Goal: Task Accomplishment & Management: Manage account settings

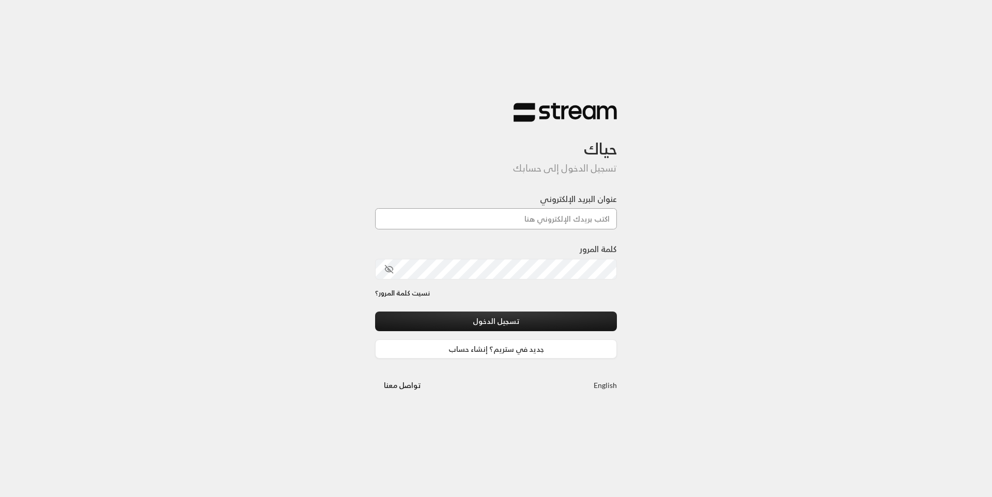
click at [524, 225] on input "عنوان البريد الإلكتروني" at bounding box center [496, 218] width 242 height 21
type input "[EMAIL_ADDRESS][DOMAIN_NAME]"
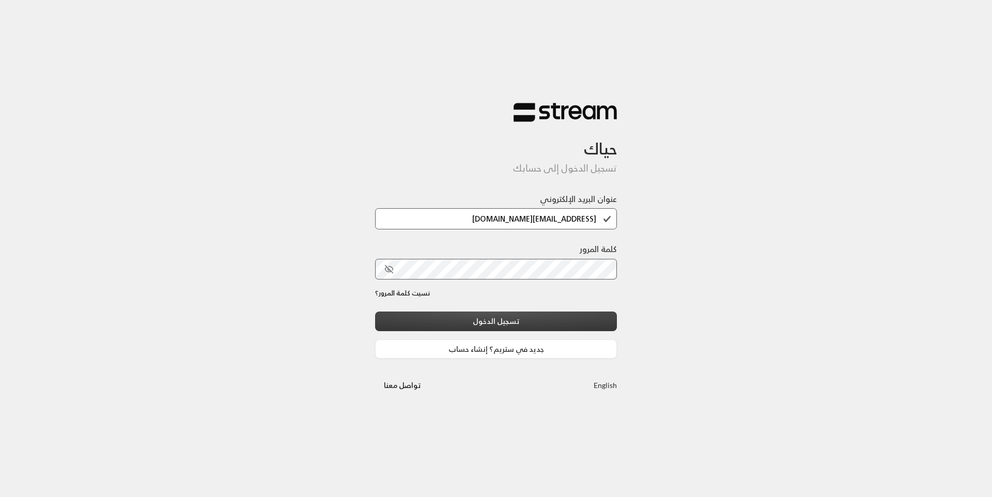
click at [500, 322] on button "تسجيل الدخول" at bounding box center [496, 321] width 242 height 19
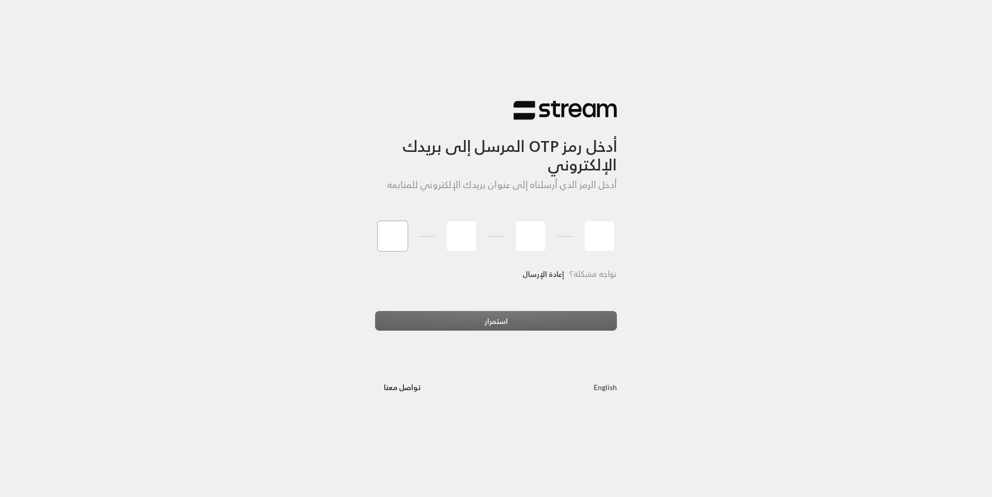
type input "8"
type input "2"
type input "8"
type input "9"
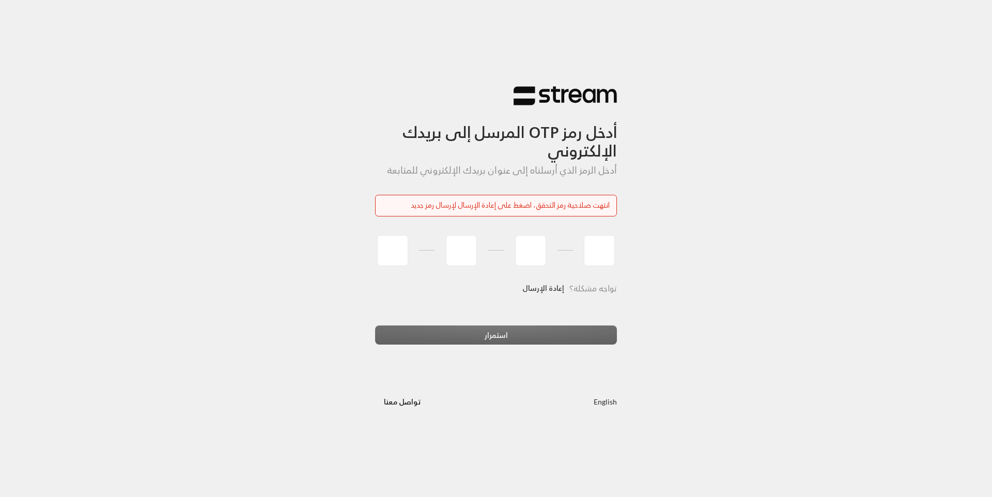
click at [543, 284] on link "إعادة الإرسال" at bounding box center [543, 288] width 42 height 21
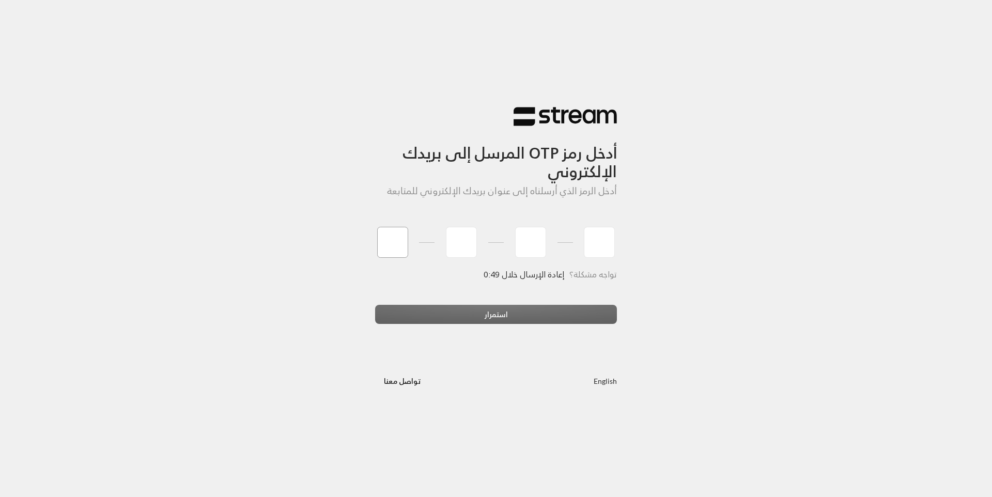
type input "5"
type input "4"
type input "9"
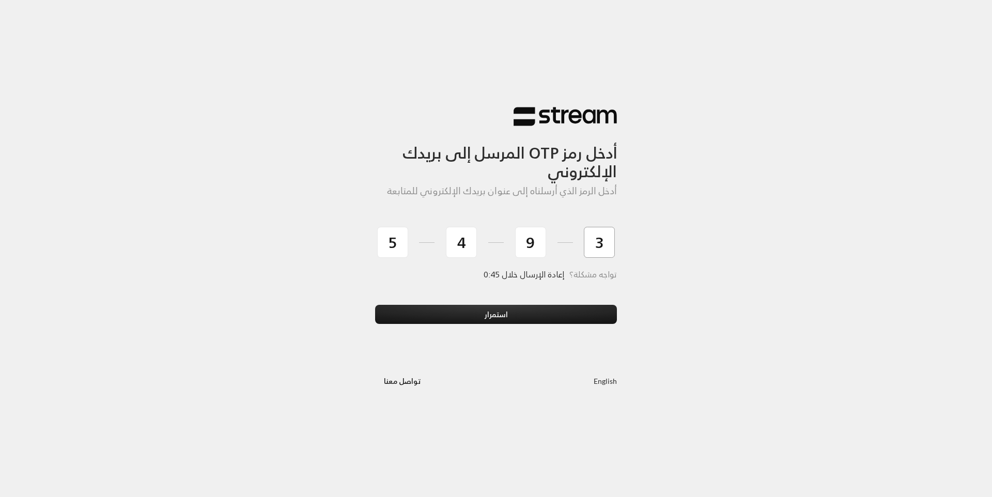
type input "3"
click at [375, 305] on button "استمرار" at bounding box center [496, 314] width 242 height 19
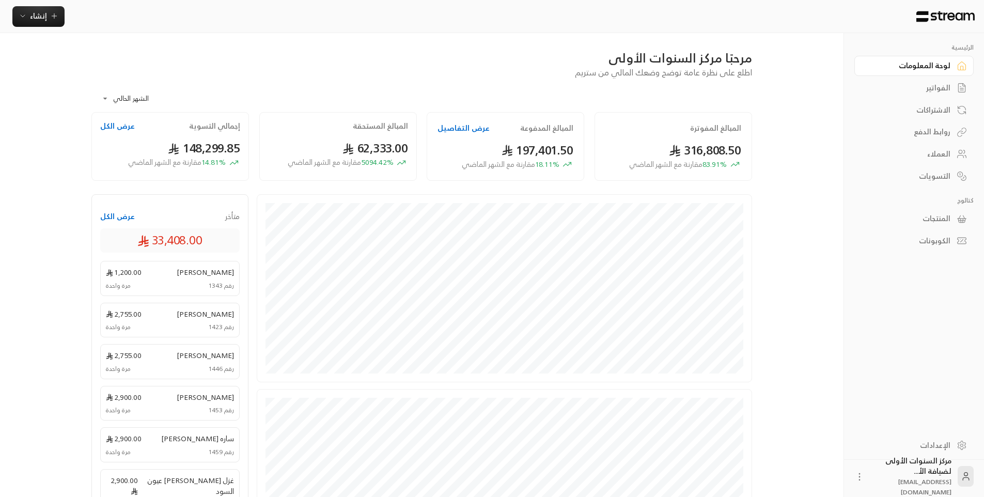
click at [653, 103] on div "**********" at bounding box center [421, 96] width 661 height 34
click at [933, 89] on div "الفواتير" at bounding box center [908, 88] width 83 height 10
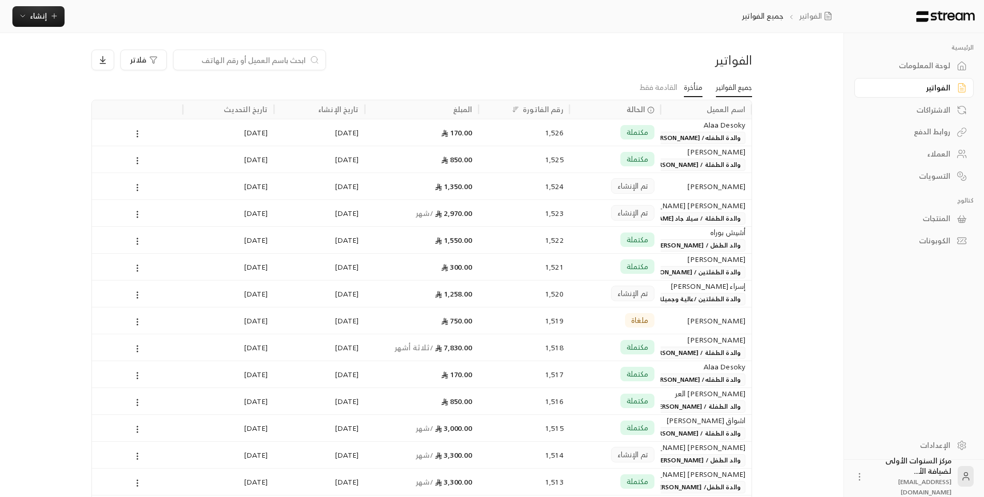
click at [696, 88] on link "متأخرة" at bounding box center [693, 88] width 19 height 19
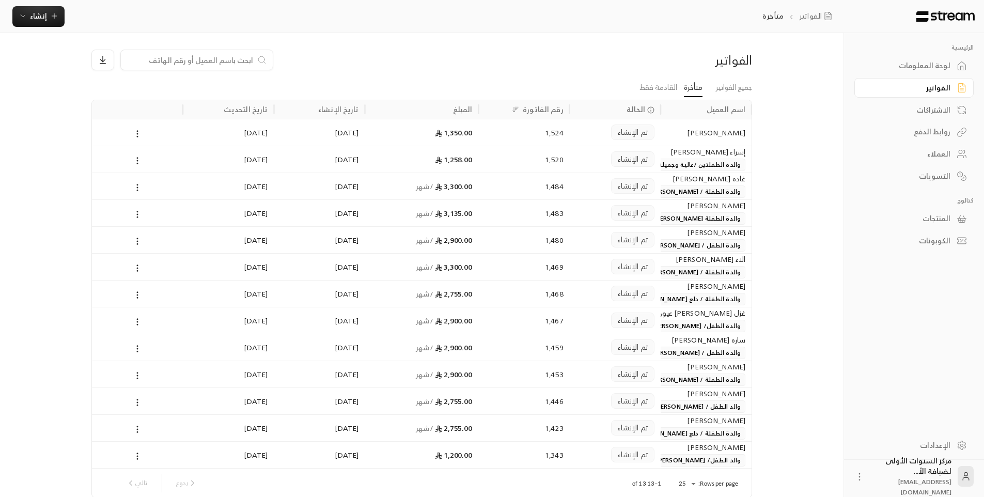
click at [663, 187] on span "والدة الطفلة / [PERSON_NAME]" at bounding box center [695, 191] width 100 height 12
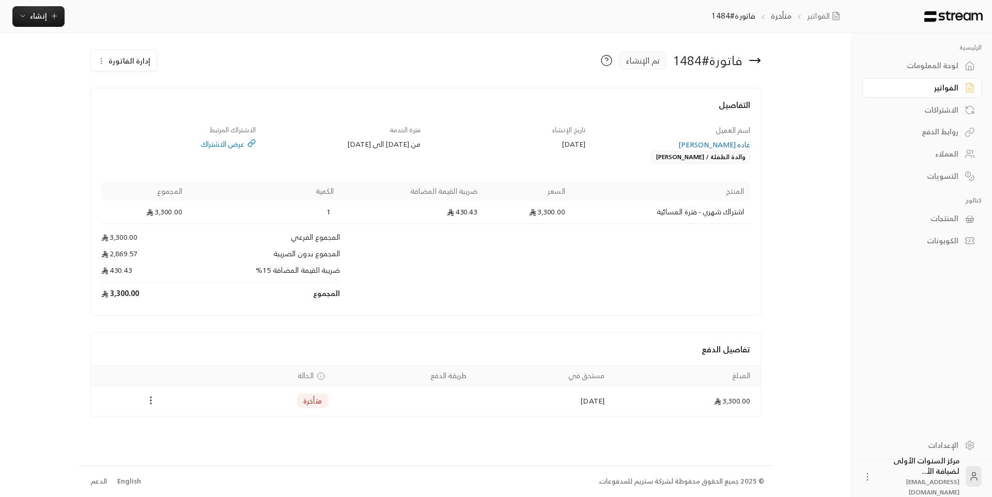
click at [153, 399] on icon "Payments" at bounding box center [151, 400] width 10 height 10
click at [290, 340] on div at bounding box center [496, 248] width 992 height 497
click at [128, 55] on span "إدارة الفاتورة" at bounding box center [129, 60] width 42 height 13
click at [162, 114] on div "تعديل إلغاء" at bounding box center [129, 100] width 77 height 48
click at [151, 105] on span "إلغاء" at bounding box center [150, 109] width 11 height 8
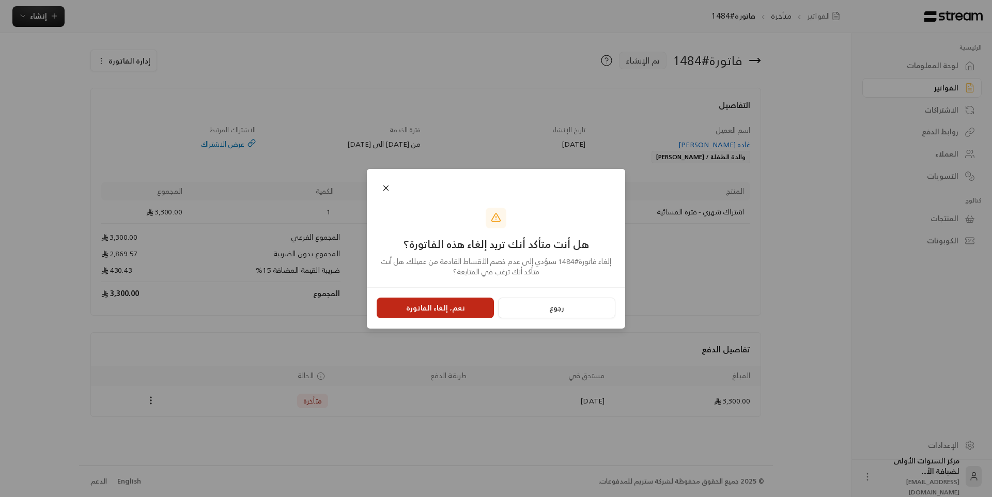
click at [465, 309] on button "نعم، إلغاء الفاتورة" at bounding box center [435, 308] width 117 height 21
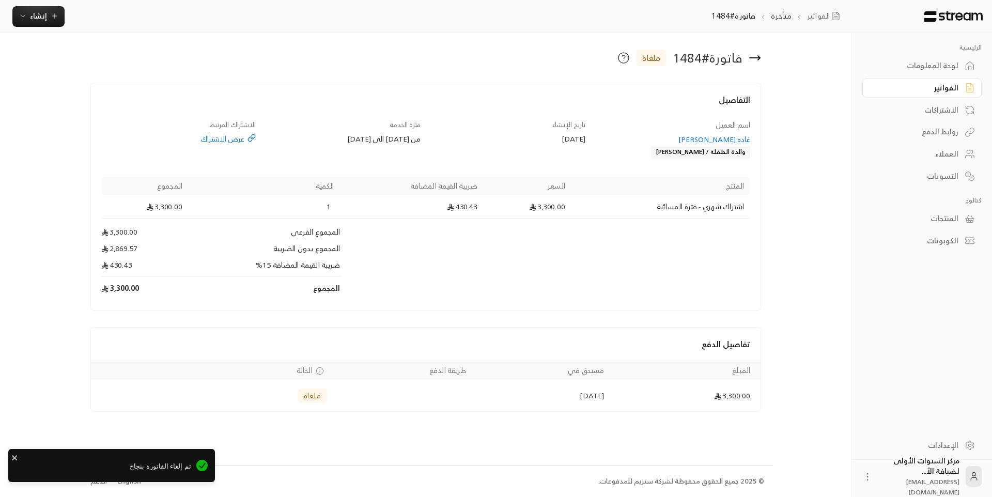
click at [727, 137] on div "غاده [PERSON_NAME]" at bounding box center [673, 139] width 155 height 10
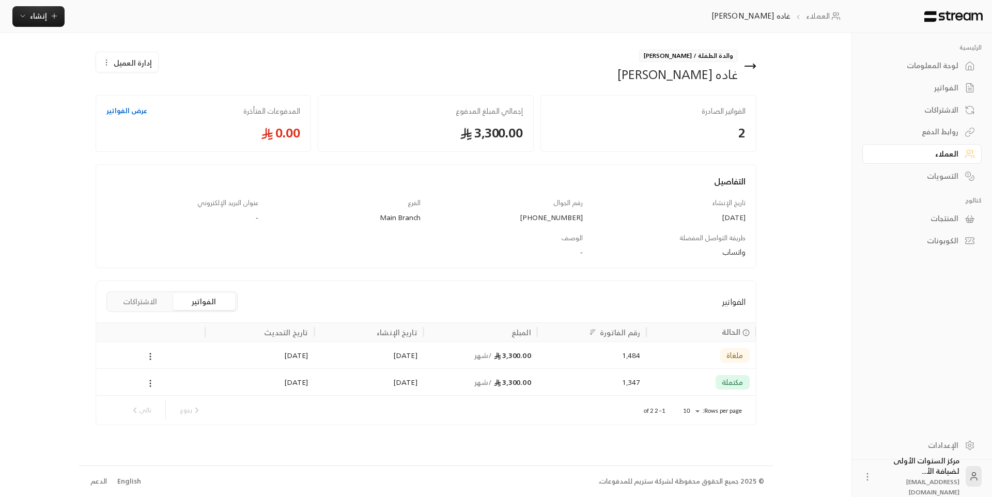
click at [145, 300] on button "الاشتراكات" at bounding box center [140, 301] width 62 height 17
click at [175, 358] on icon at bounding box center [178, 356] width 9 height 9
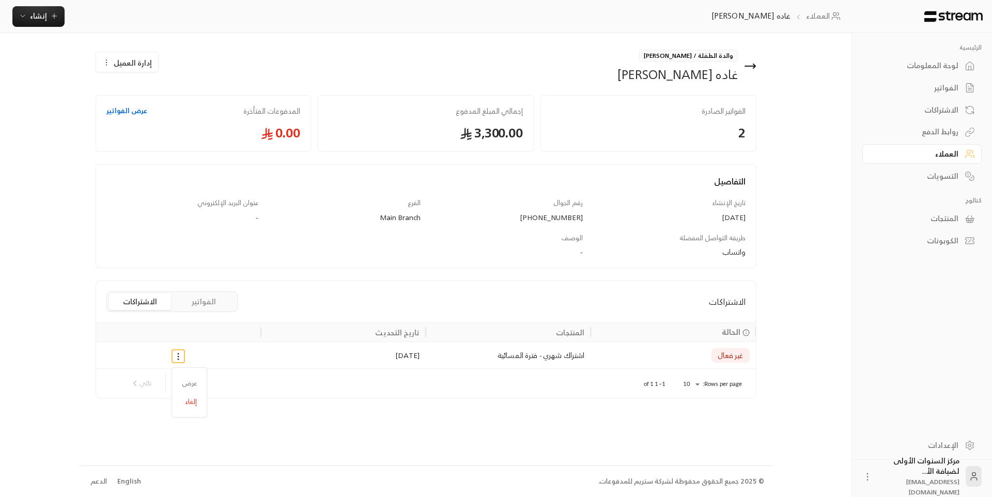
click at [187, 414] on ul "عرض إلغاء" at bounding box center [189, 392] width 30 height 45
click at [189, 402] on li "إلغاء" at bounding box center [189, 402] width 25 height 19
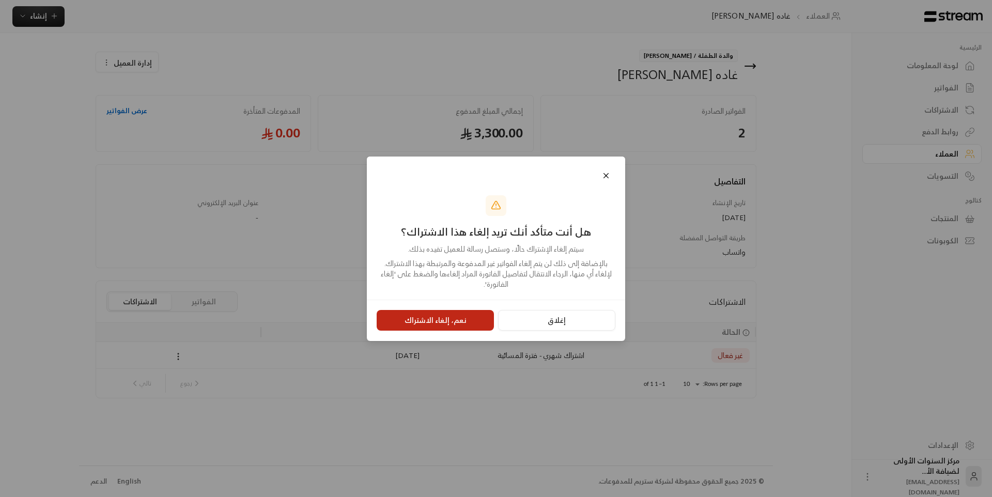
click at [480, 315] on button "نعم، إلغاء الاشتراك" at bounding box center [435, 320] width 117 height 21
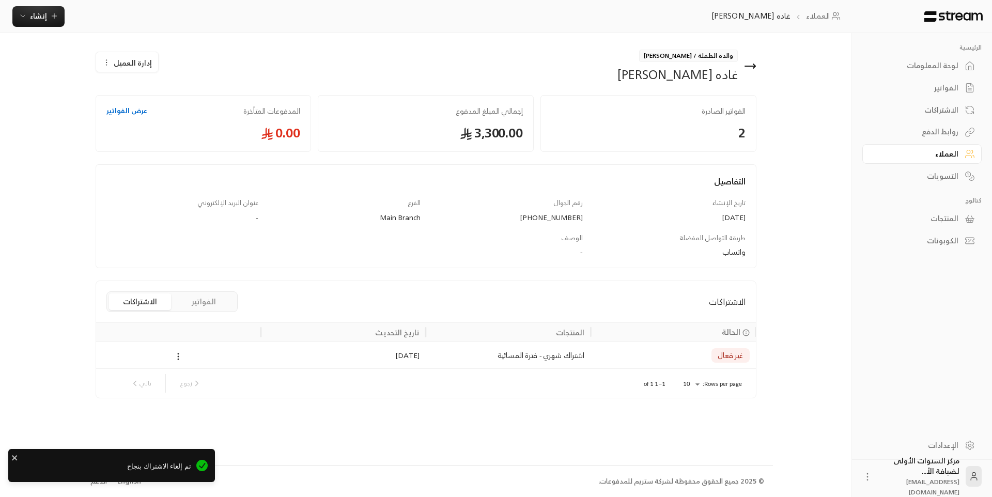
click at [749, 63] on icon at bounding box center [750, 66] width 12 height 12
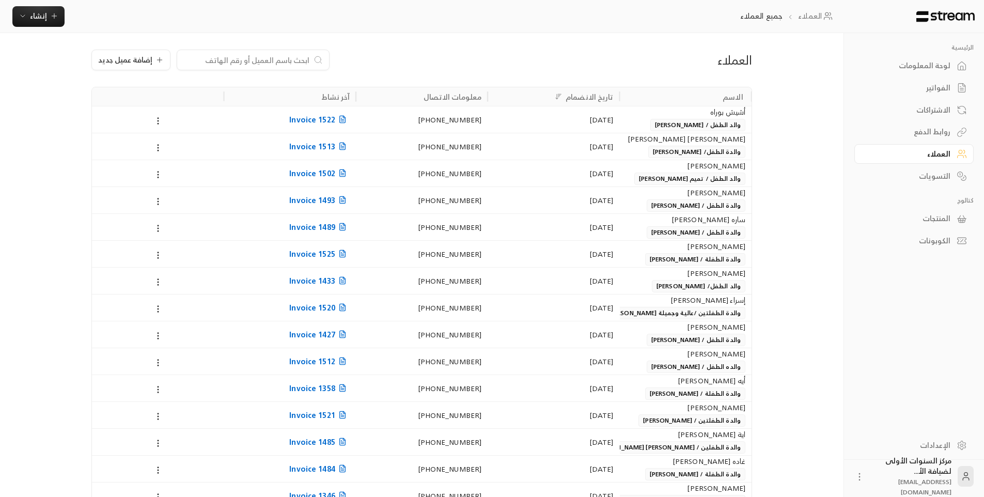
click at [648, 230] on span "والدة الطفل / [PERSON_NAME]" at bounding box center [696, 232] width 99 height 12
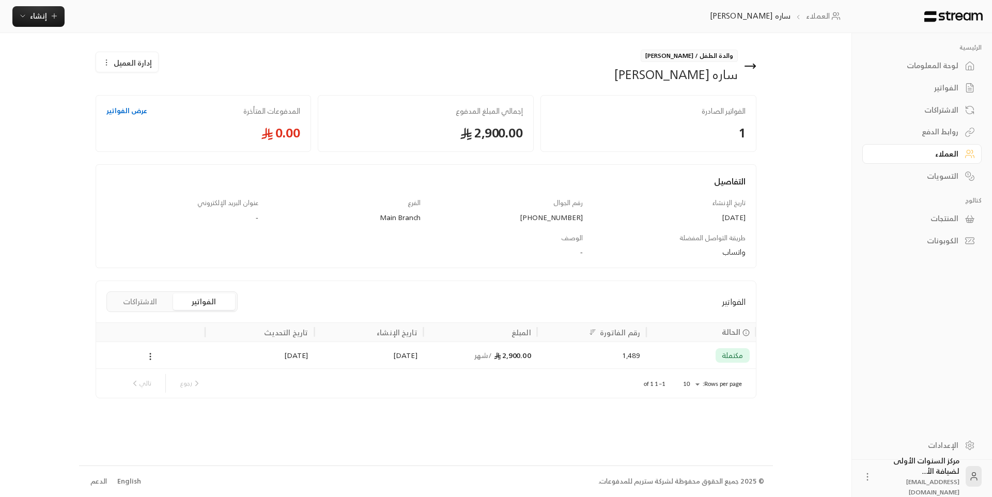
click at [484, 353] on span "/ شهر" at bounding box center [483, 355] width 18 height 13
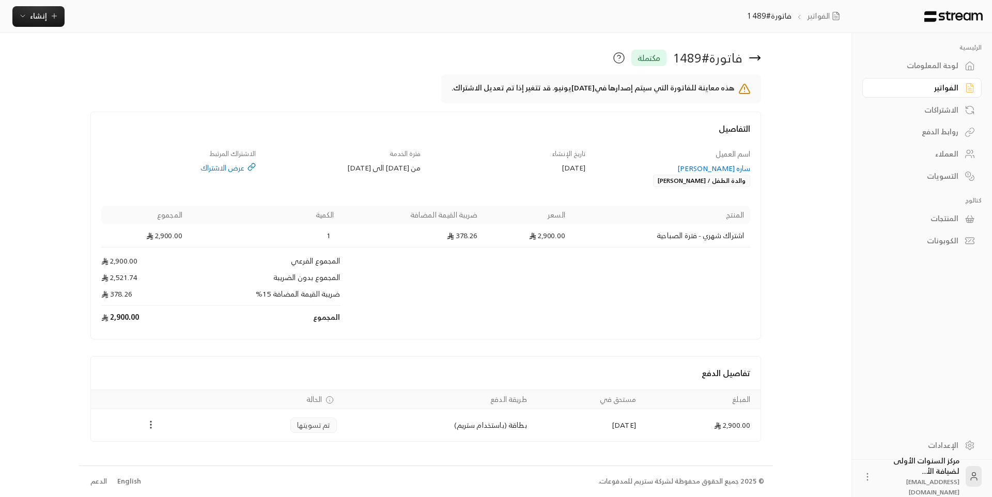
click at [148, 431] on button "Payments" at bounding box center [151, 425] width 12 height 12
click at [178, 449] on li "تحميل الفاتورة" at bounding box center [175, 451] width 50 height 19
click at [939, 64] on div "لوحة المعلومات" at bounding box center [916, 65] width 83 height 10
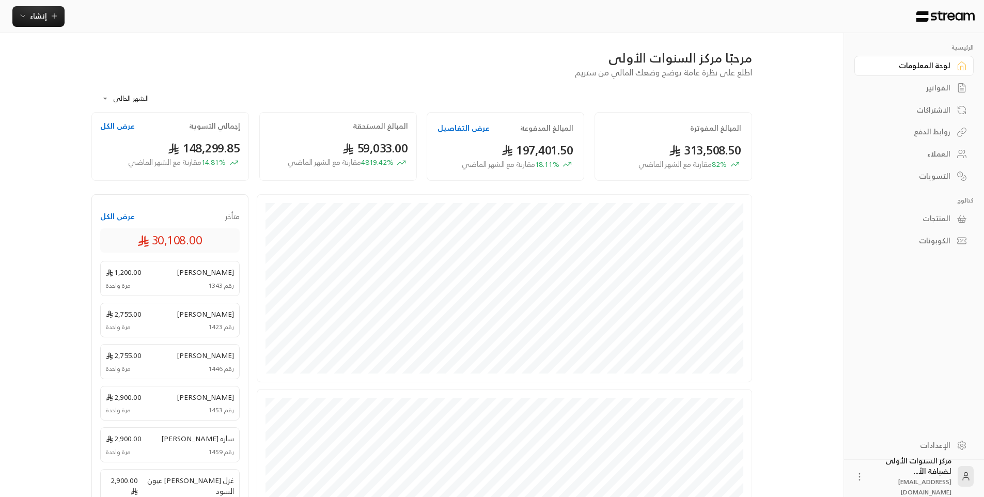
click at [930, 85] on div "الفواتير" at bounding box center [908, 88] width 83 height 10
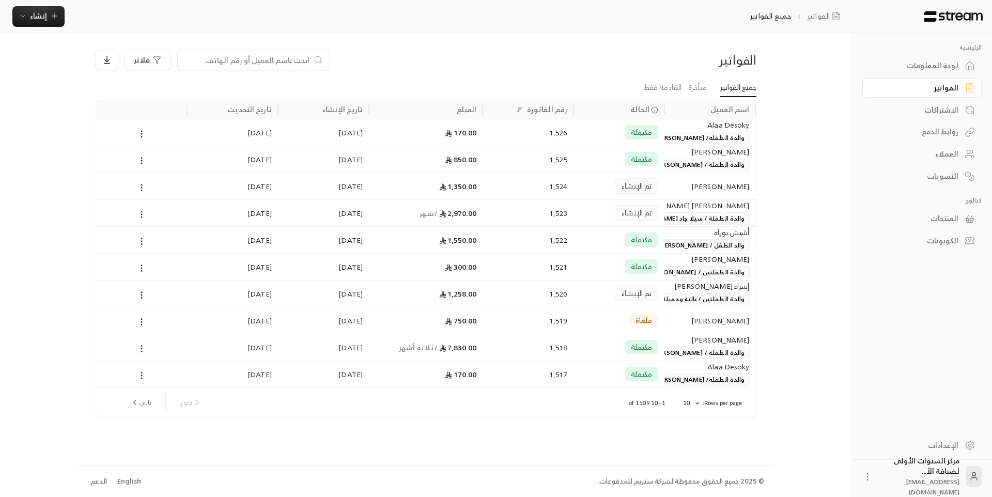
click at [267, 61] on input at bounding box center [247, 59] width 126 height 11
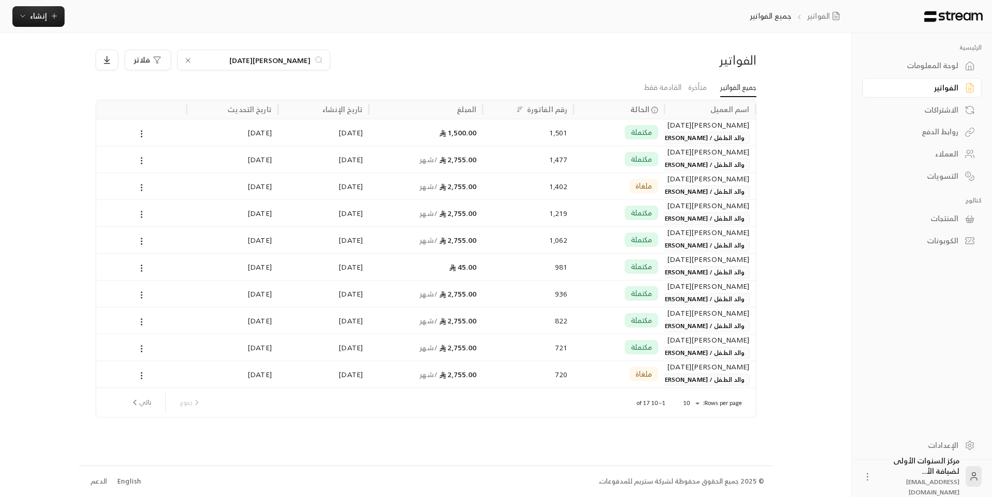
type input "[PERSON_NAME][DATE]"
click at [483, 157] on div "1,477" at bounding box center [528, 159] width 91 height 27
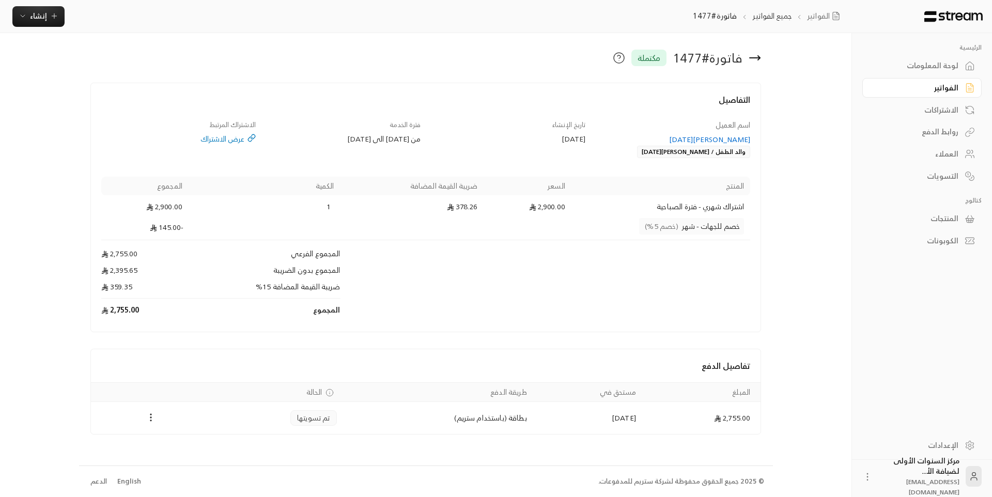
click at [758, 56] on icon at bounding box center [759, 58] width 2 height 4
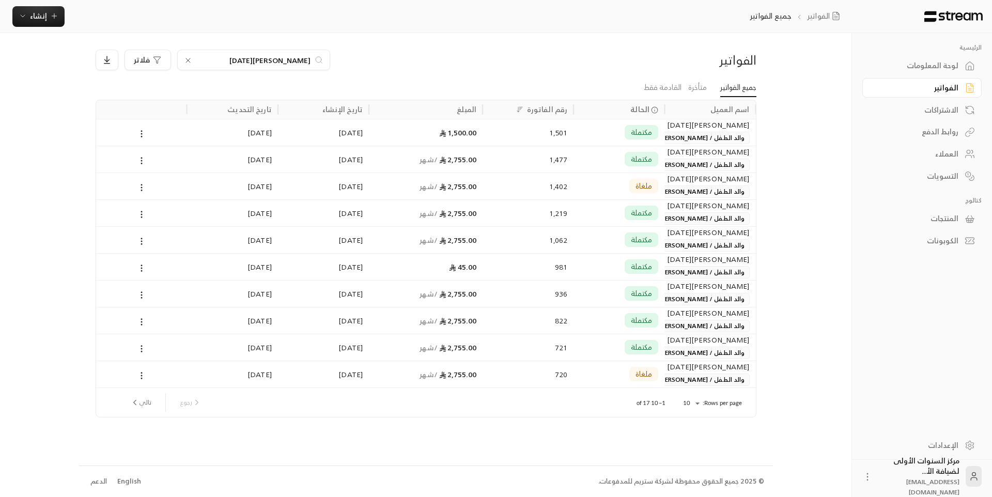
click at [949, 60] on div "لوحة المعلومات" at bounding box center [916, 65] width 83 height 10
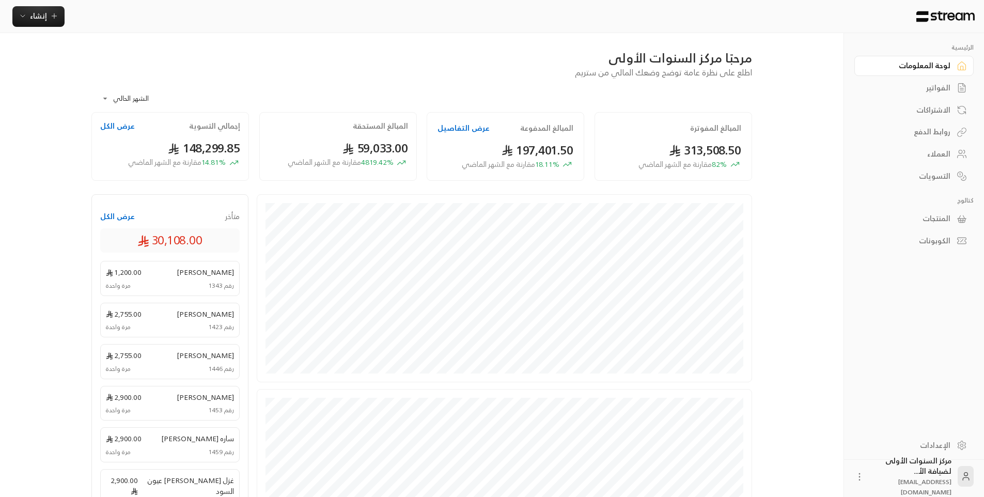
click at [788, 238] on div "**********" at bounding box center [492, 371] width 834 height 743
click at [641, 176] on div "المبالغ المفوترة 313,508.50 82 % مقارنة مع الشهر الماضي" at bounding box center [674, 146] width 158 height 69
click at [659, 197] on div "● [DATE] 15.5K ريال ● [DATE] 17.5K ريال" at bounding box center [504, 288] width 495 height 189
click at [647, 152] on div "313,508.50 82 % مقارنة مع الشهر الماضي" at bounding box center [674, 156] width 136 height 28
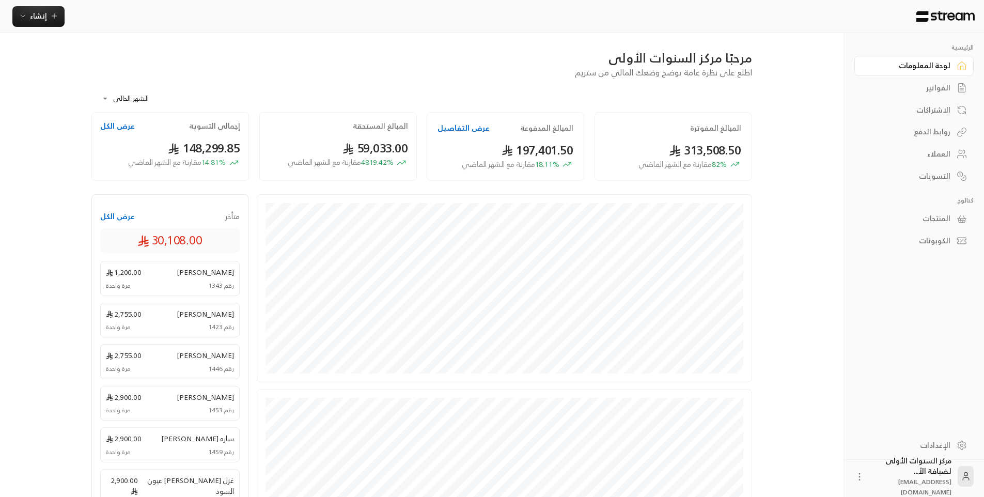
click at [647, 152] on div "313,508.50 82 % مقارنة مع الشهر الماضي" at bounding box center [674, 156] width 136 height 28
click at [935, 90] on div "الفواتير" at bounding box center [908, 88] width 83 height 10
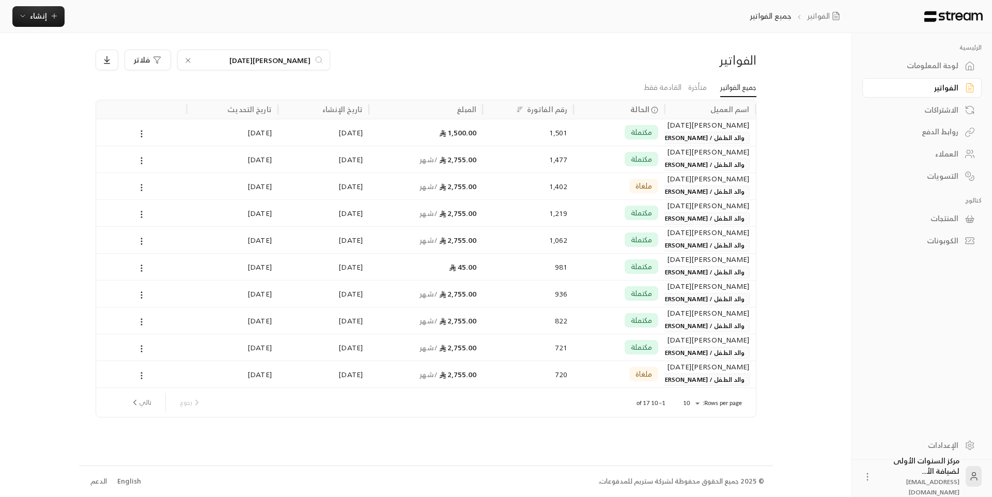
click at [291, 55] on input "[PERSON_NAME][DATE]" at bounding box center [253, 59] width 115 height 11
type input "[PERSON_NAME]"
click at [612, 214] on div "مكتملة" at bounding box center [619, 213] width 79 height 26
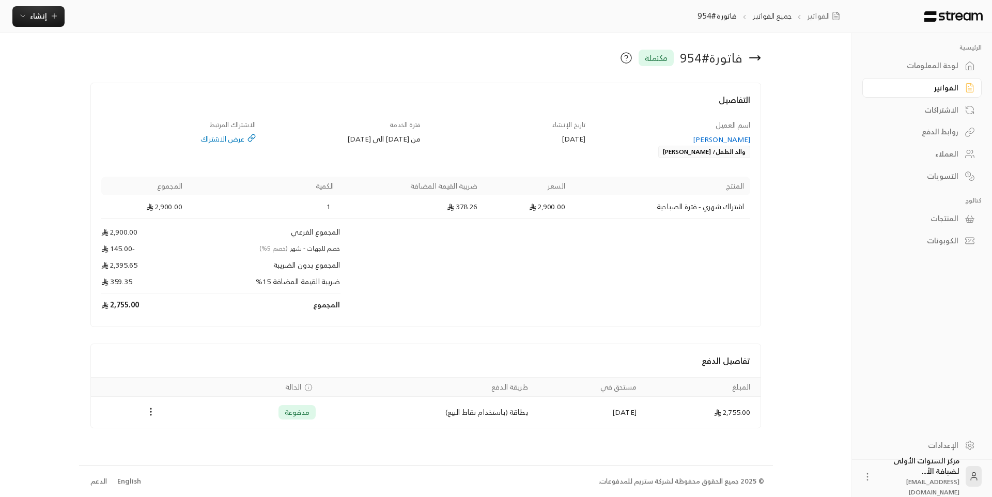
click at [756, 58] on icon at bounding box center [755, 58] width 10 height 0
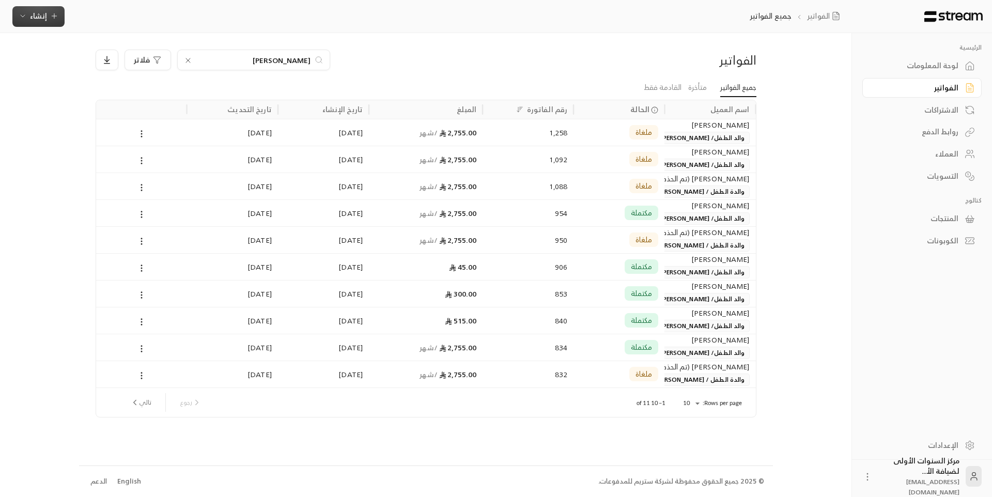
click at [40, 9] on span "إنشاء" at bounding box center [38, 15] width 17 height 13
click at [137, 90] on div "اشتراك" at bounding box center [89, 89] width 130 height 12
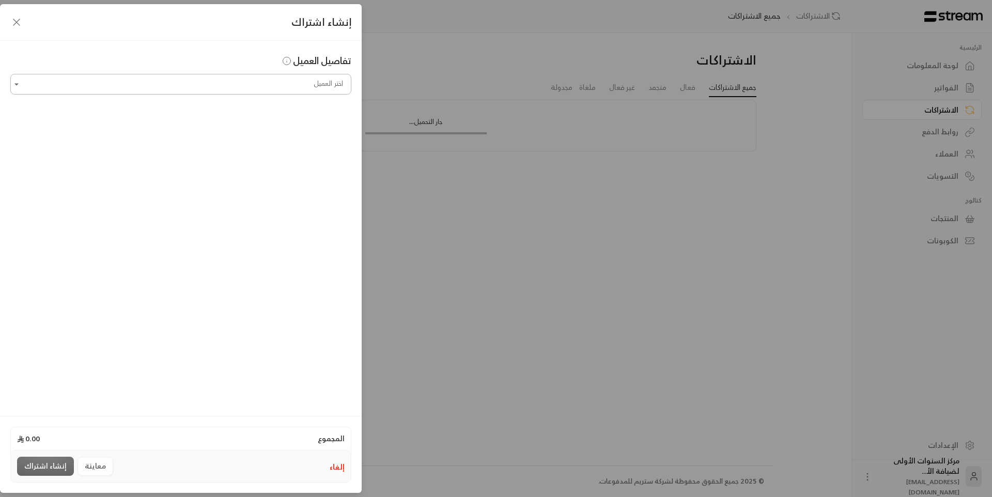
click at [318, 85] on input "اختر العميل" at bounding box center [180, 84] width 341 height 18
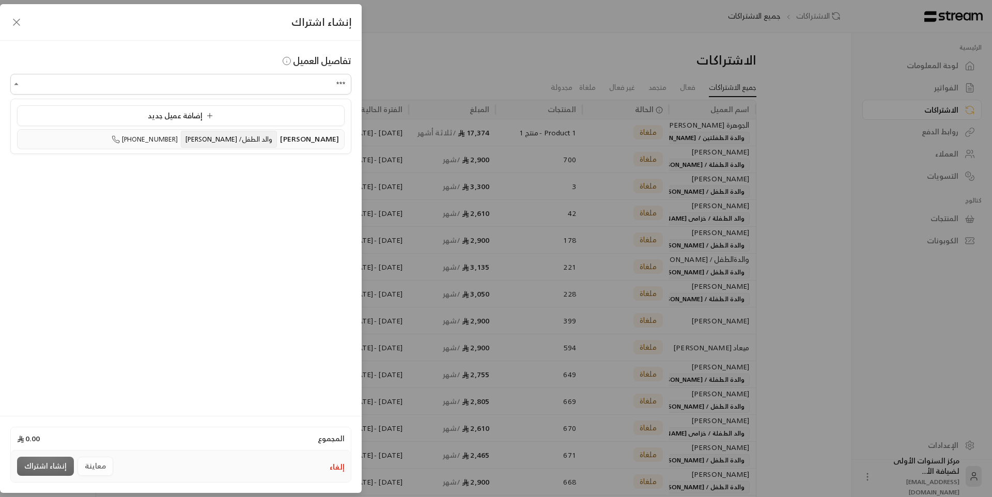
click at [266, 138] on span "والد الطفل/ [PERSON_NAME]" at bounding box center [229, 139] width 96 height 17
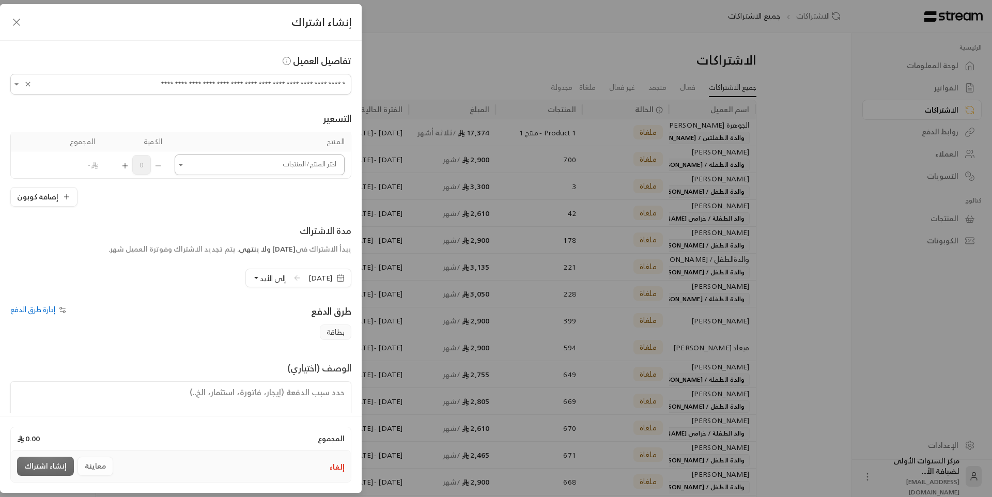
type input "**********"
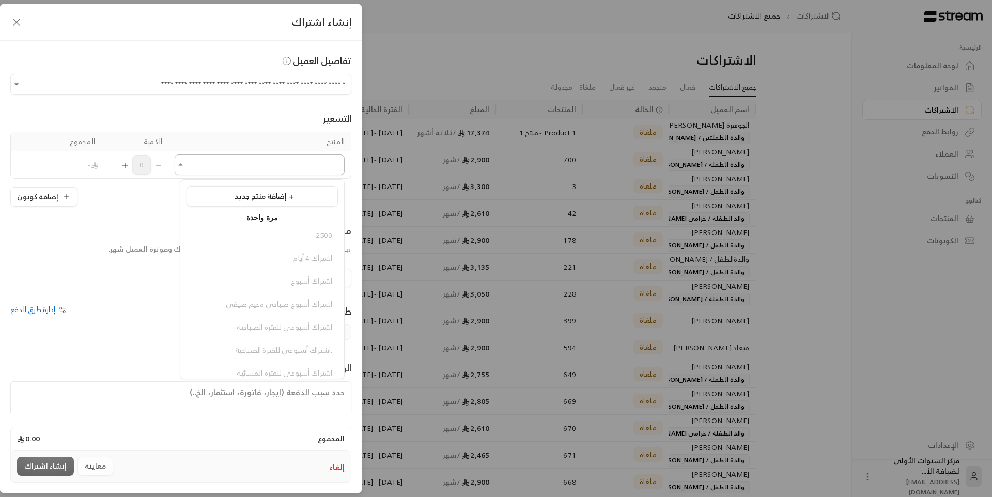
click at [263, 163] on input "اختر العميل" at bounding box center [260, 165] width 170 height 18
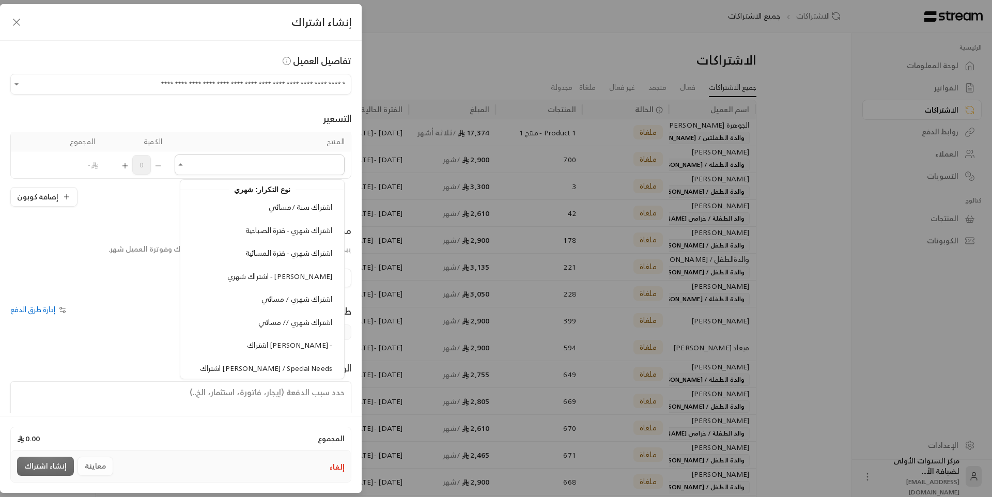
scroll to position [982, 0]
click at [285, 230] on span "اشتراك شهري - فترة الصباحية" at bounding box center [288, 232] width 87 height 13
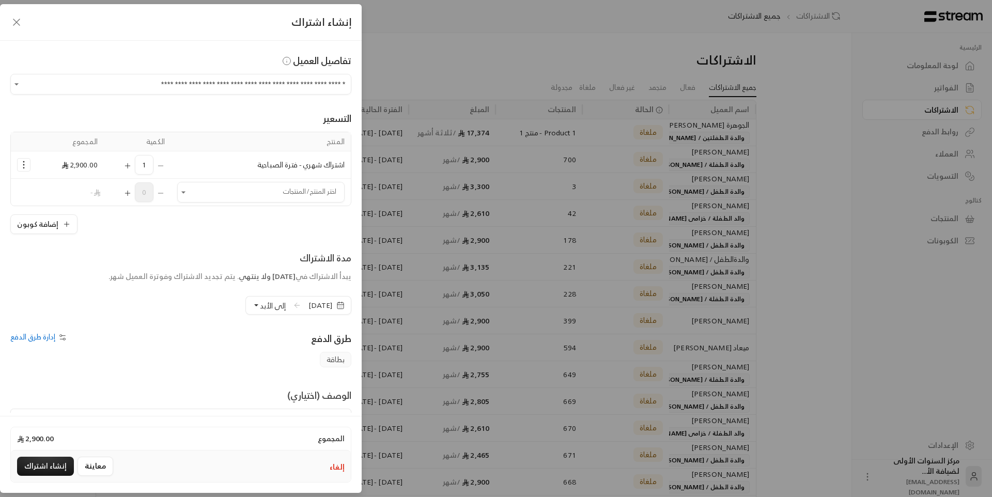
click at [27, 166] on icon "Selected Products" at bounding box center [24, 165] width 10 height 10
click at [66, 192] on span "إضافة كوبون" at bounding box center [64, 190] width 37 height 12
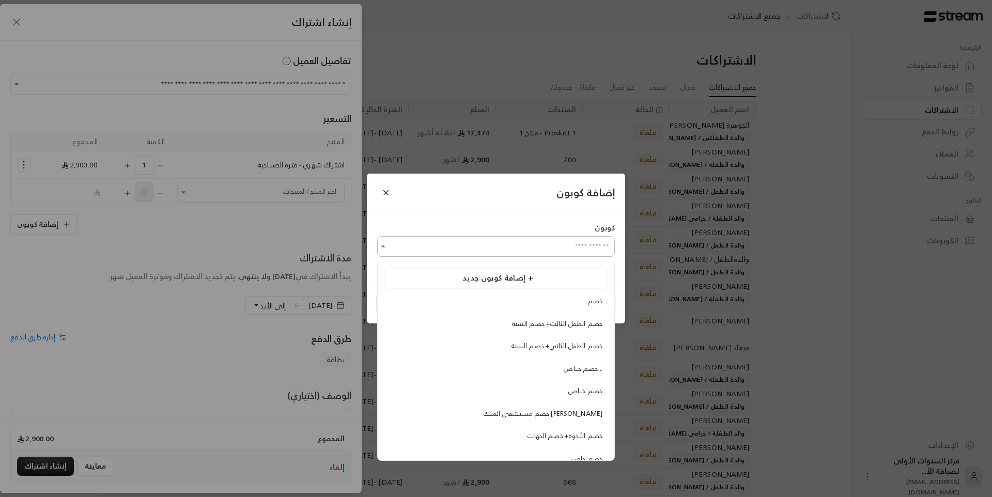
click at [488, 249] on input "اختر العميل" at bounding box center [496, 247] width 238 height 18
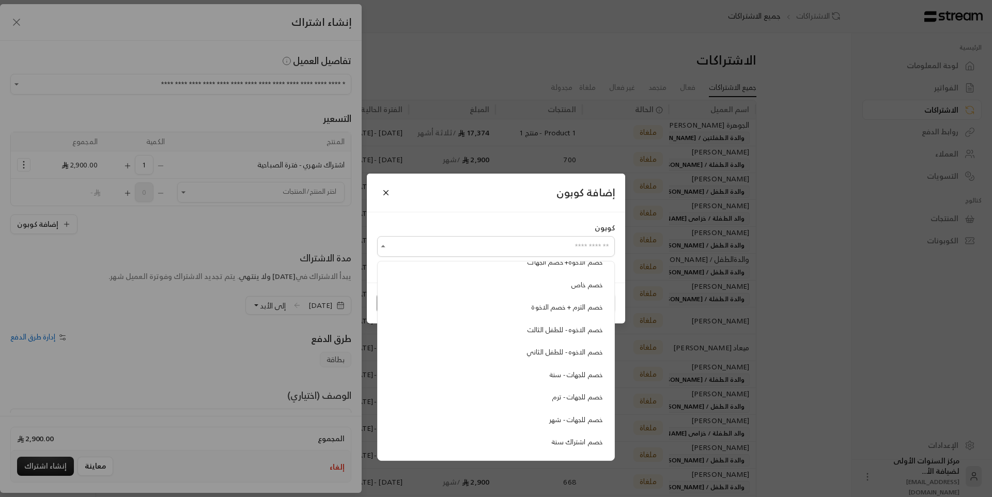
scroll to position [192, 0]
click at [564, 402] on span "خصم للجهات - شهر" at bounding box center [575, 402] width 53 height 12
type input "**********"
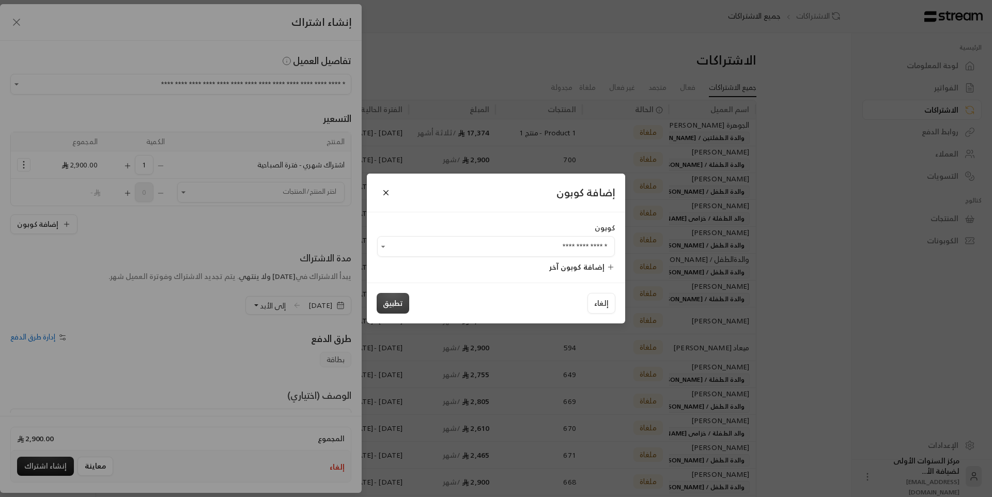
click at [396, 308] on button "تطبيق" at bounding box center [393, 303] width 33 height 21
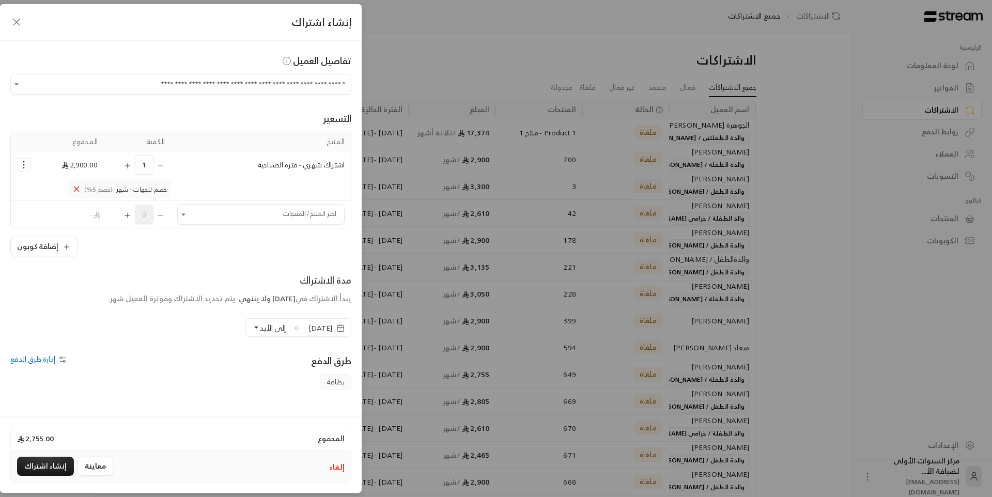
click at [316, 326] on span "[DATE]" at bounding box center [320, 328] width 24 height 10
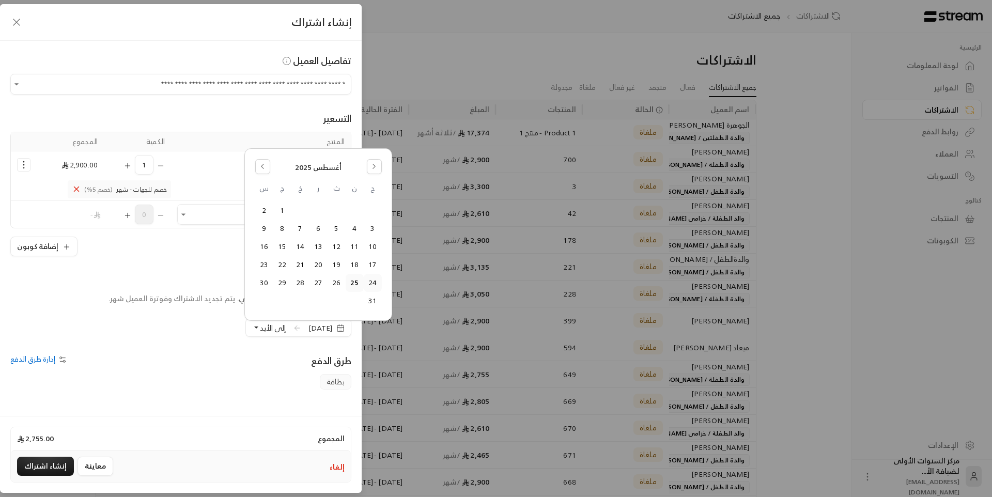
click at [374, 285] on button "24" at bounding box center [372, 282] width 17 height 17
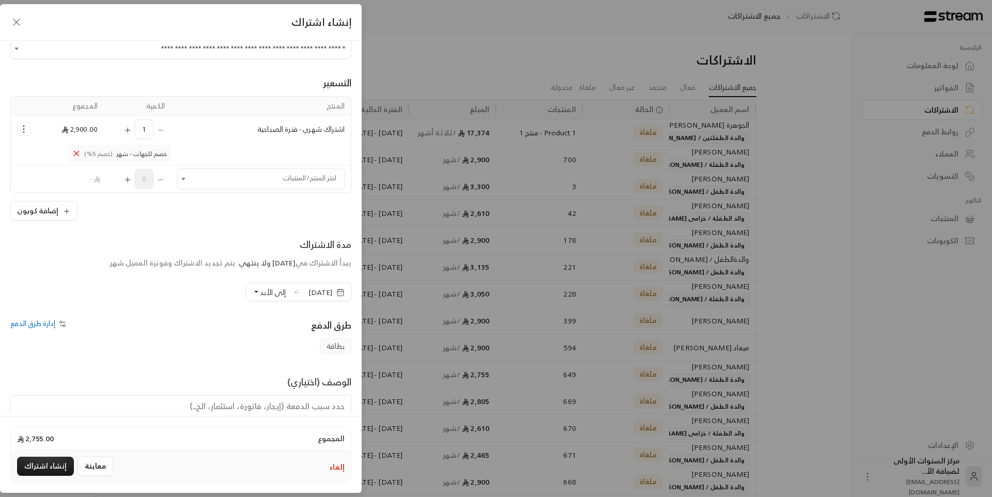
scroll to position [77, 0]
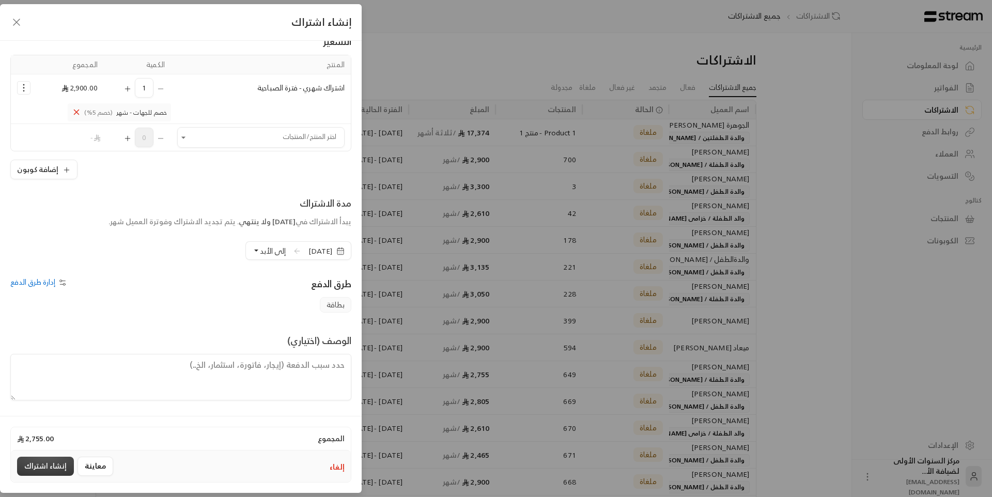
click at [51, 464] on button "إنشاء اشتراك" at bounding box center [45, 466] width 57 height 19
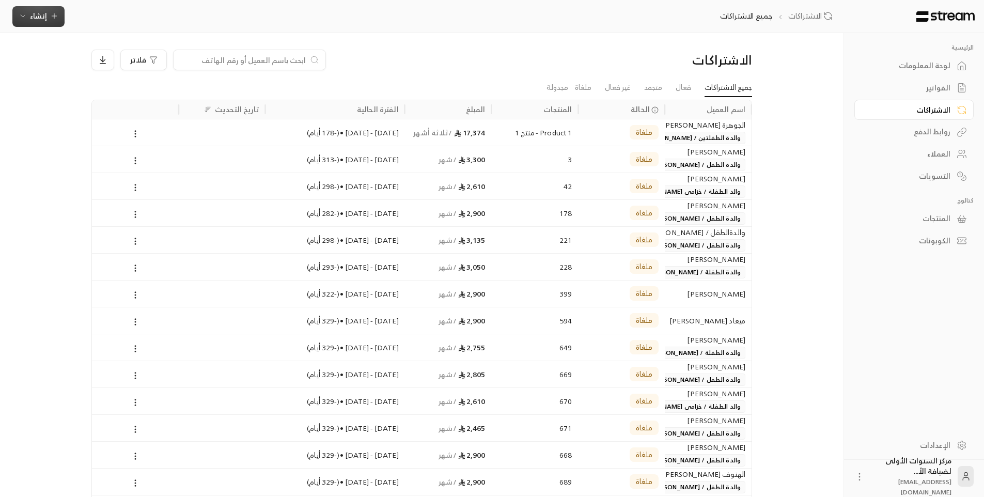
click at [49, 14] on span "إنشاء" at bounding box center [39, 15] width 40 height 13
click at [114, 52] on div "فوري" at bounding box center [89, 48] width 130 height 12
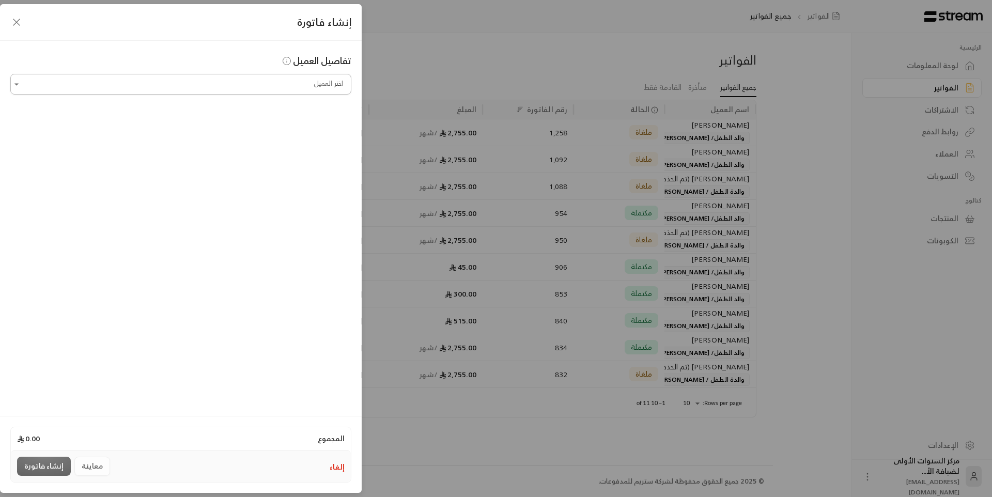
click at [255, 82] on input "اختر العميل" at bounding box center [180, 84] width 341 height 18
click at [258, 80] on input "**********" at bounding box center [180, 84] width 341 height 18
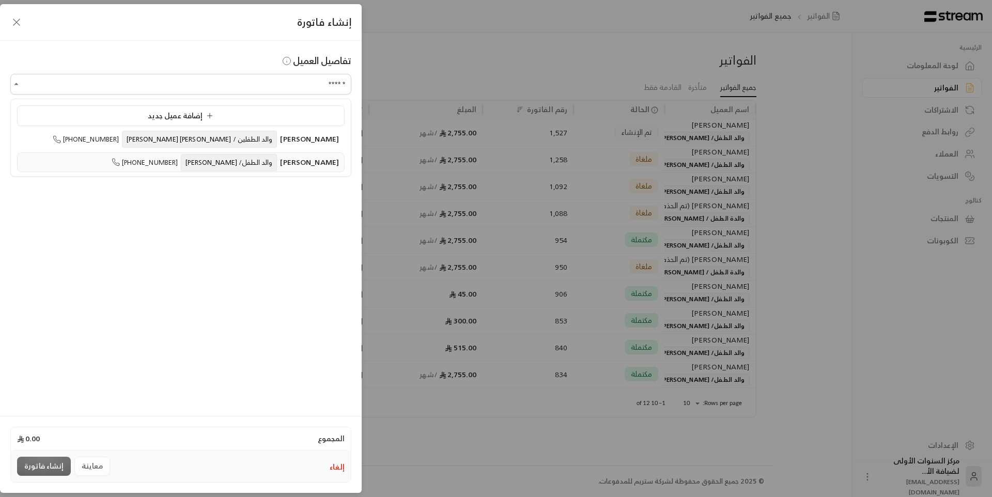
click at [254, 159] on span "والد الطفل/ [PERSON_NAME]" at bounding box center [229, 162] width 96 height 17
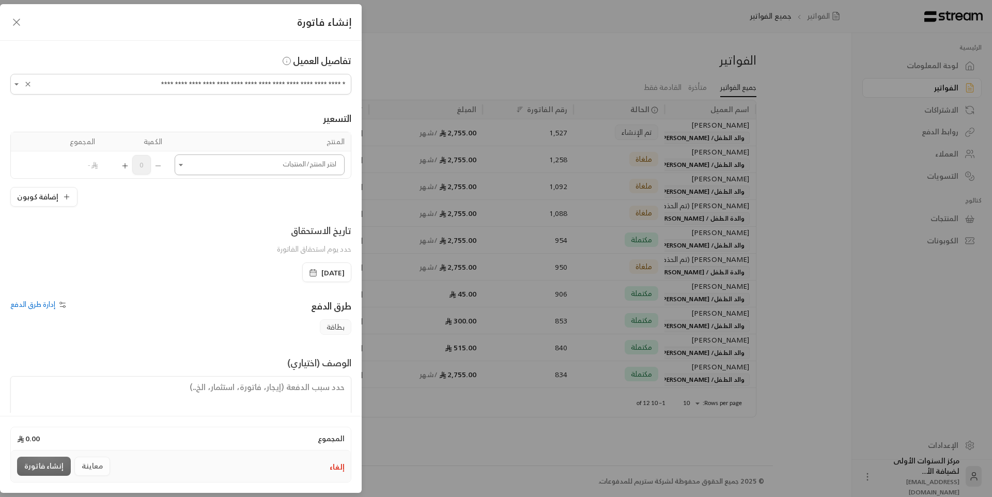
type input "**********"
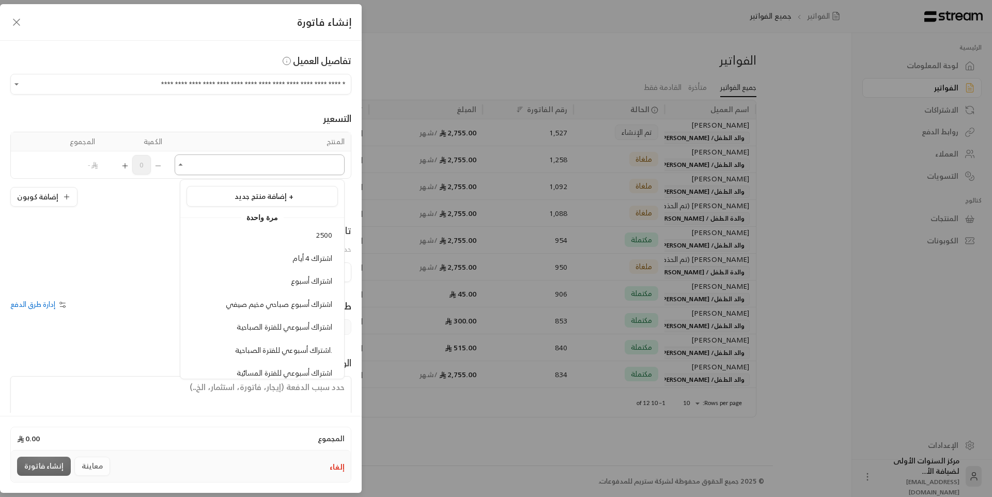
click at [225, 167] on input "اختر العميل" at bounding box center [260, 165] width 170 height 18
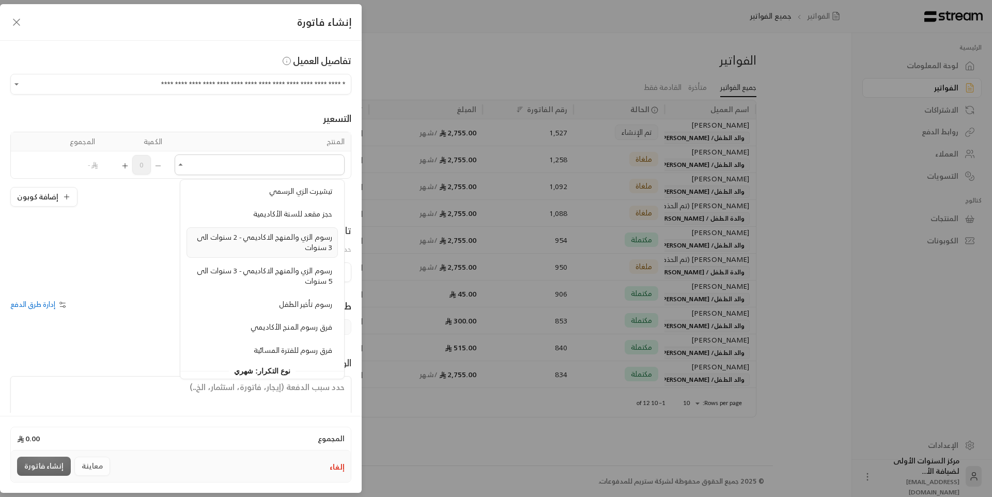
scroll to position [827, 0]
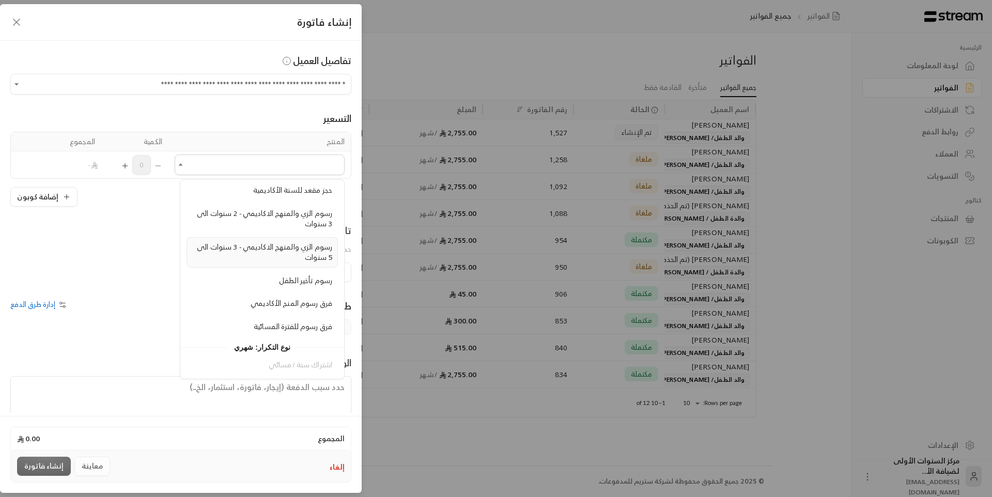
click at [270, 256] on div "رسوم الزي والمنهج الاكاديمي - 3 سنوات الى 5 سنوات" at bounding box center [262, 252] width 140 height 21
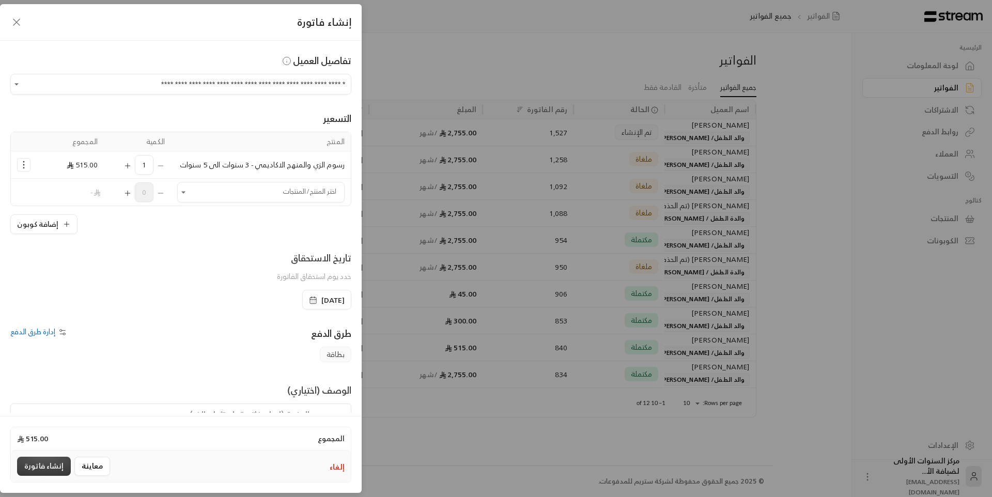
click at [47, 468] on button "إنشاء فاتورة" at bounding box center [44, 466] width 54 height 19
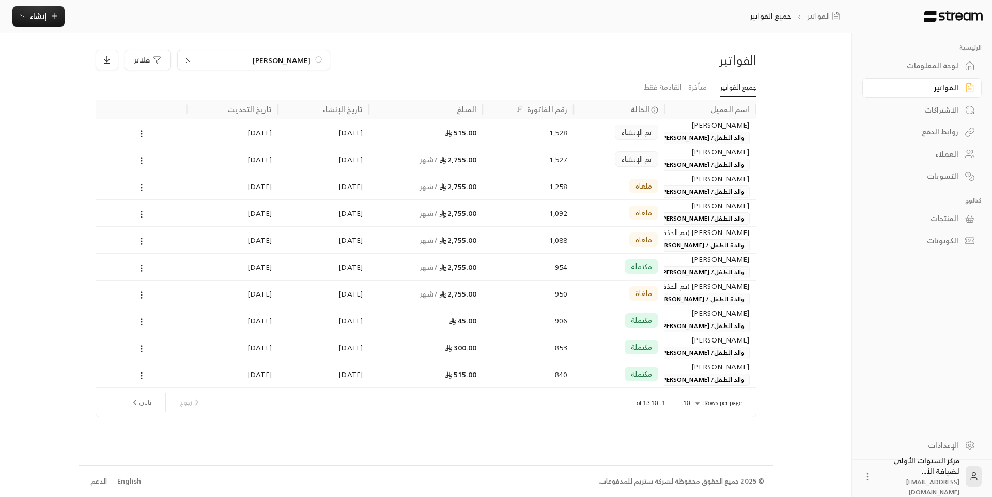
click at [923, 67] on div "لوحة المعلومات" at bounding box center [916, 65] width 83 height 10
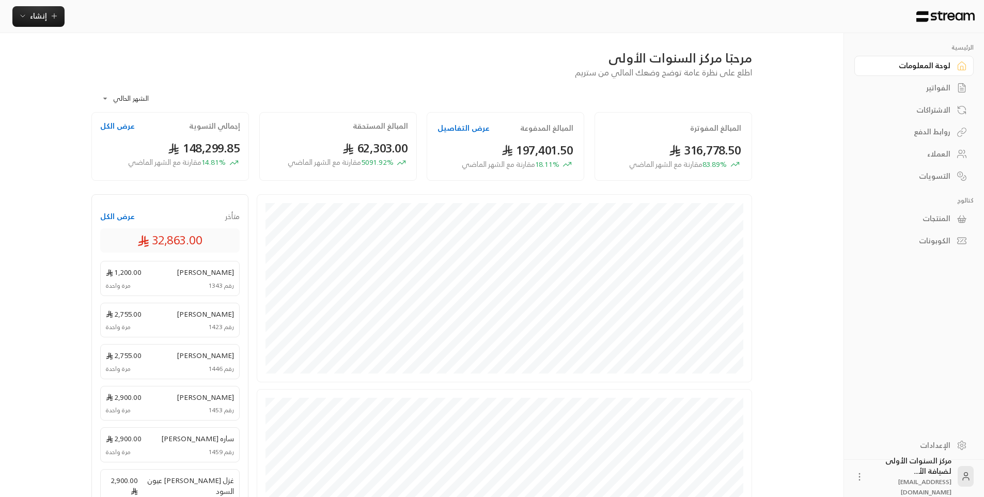
click at [930, 89] on div "الفواتير" at bounding box center [908, 88] width 83 height 10
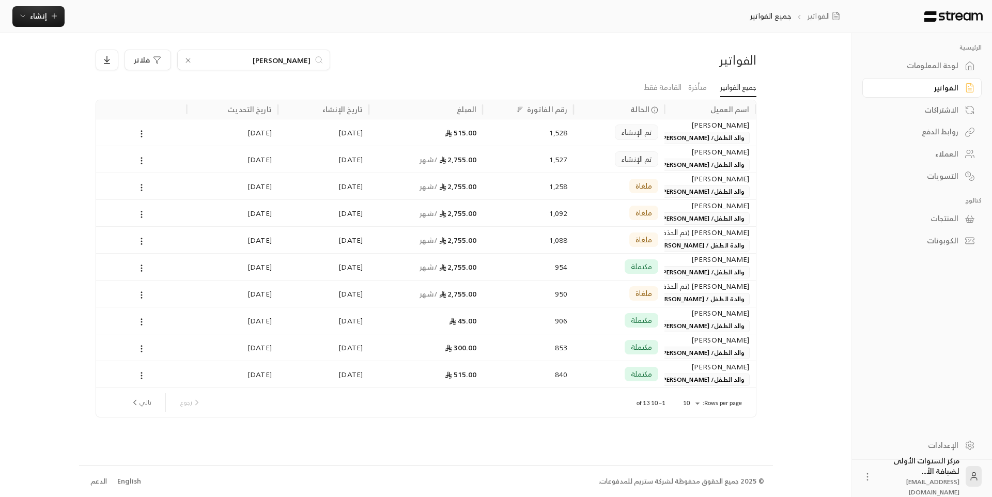
click at [283, 59] on input "[PERSON_NAME]" at bounding box center [253, 59] width 115 height 11
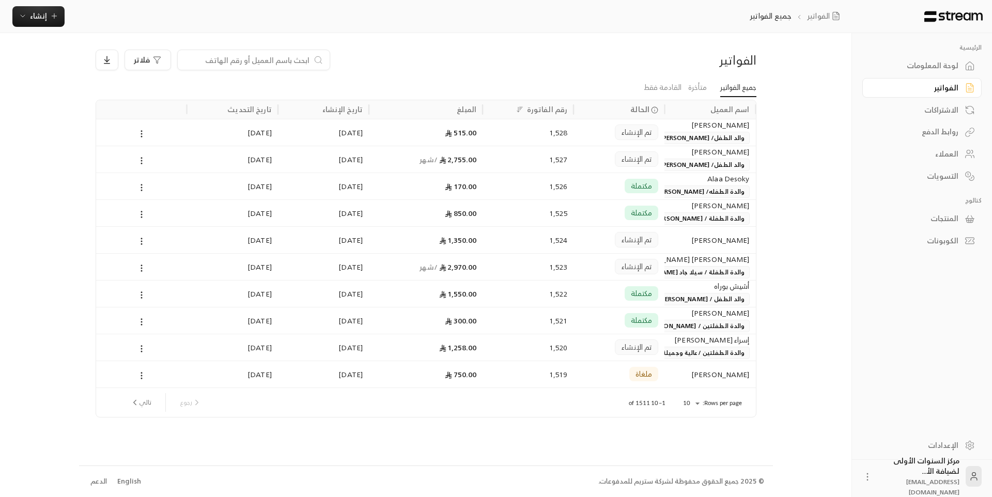
click at [463, 65] on div "فلاتر" at bounding box center [342, 60] width 493 height 21
click at [291, 57] on input at bounding box center [247, 59] width 126 height 11
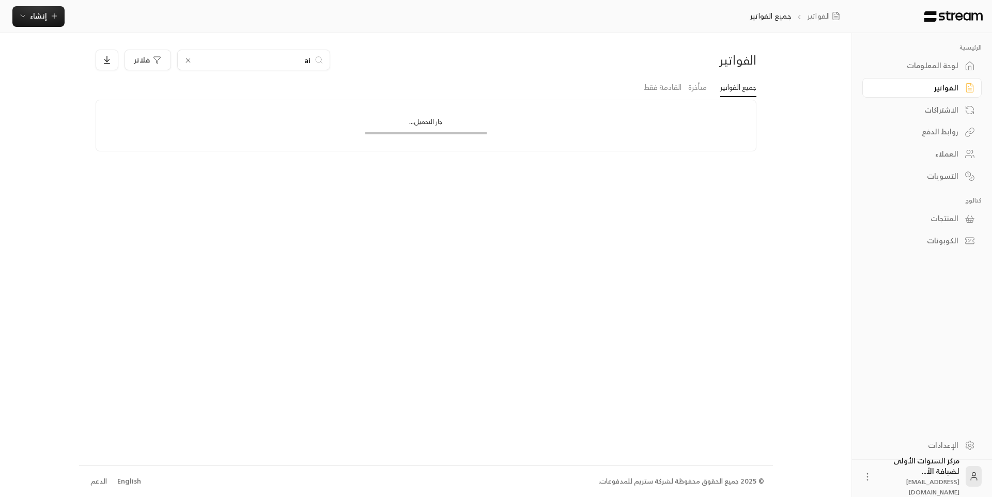
type input "a"
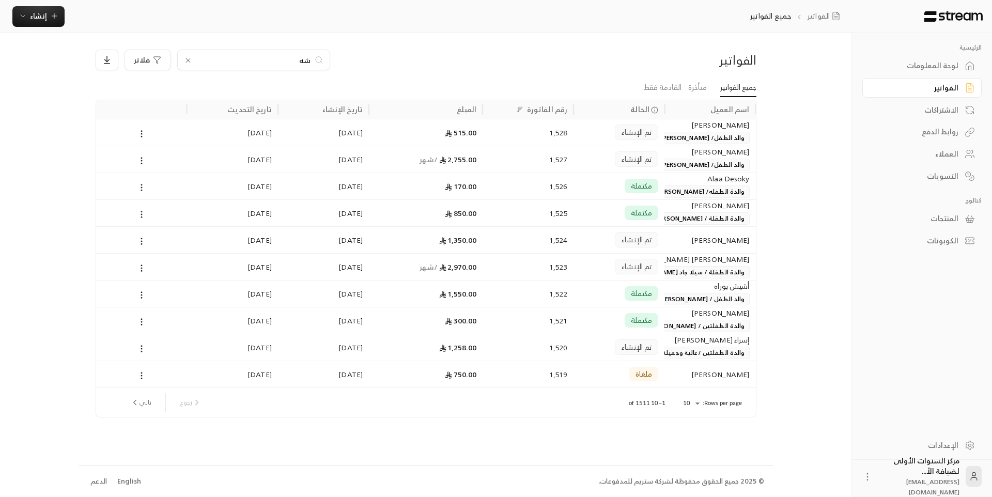
type input "شهد"
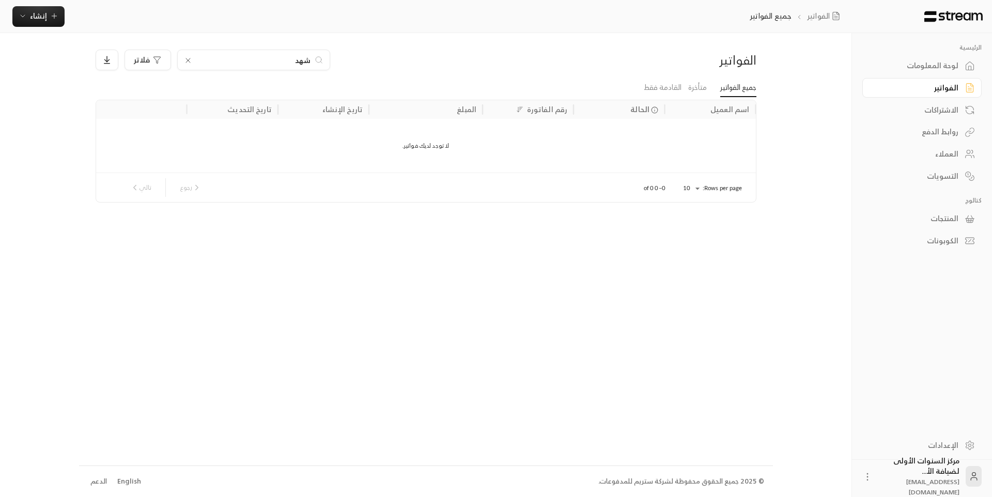
click at [302, 60] on input "شهد" at bounding box center [253, 59] width 115 height 11
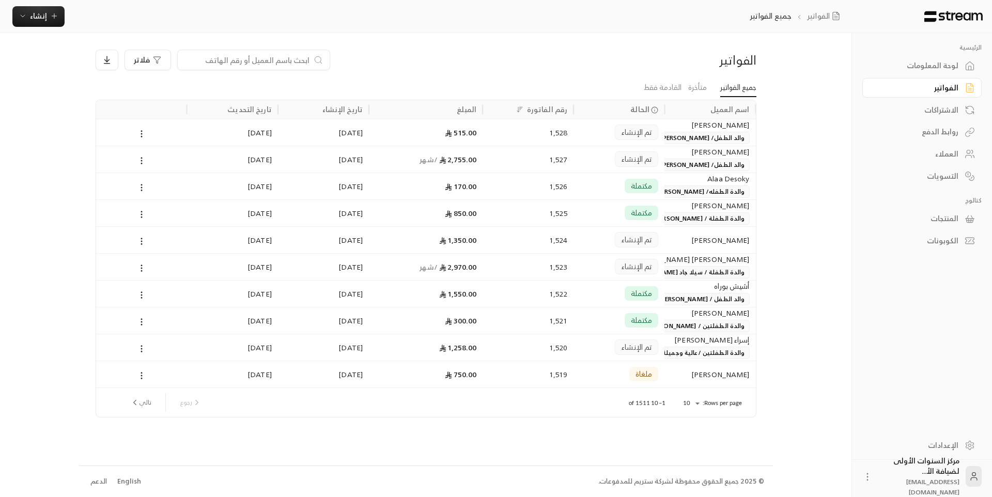
click at [447, 71] on div "الفواتير فلاتر" at bounding box center [425, 64] width 671 height 29
click at [938, 63] on div "لوحة المعلومات" at bounding box center [916, 65] width 83 height 10
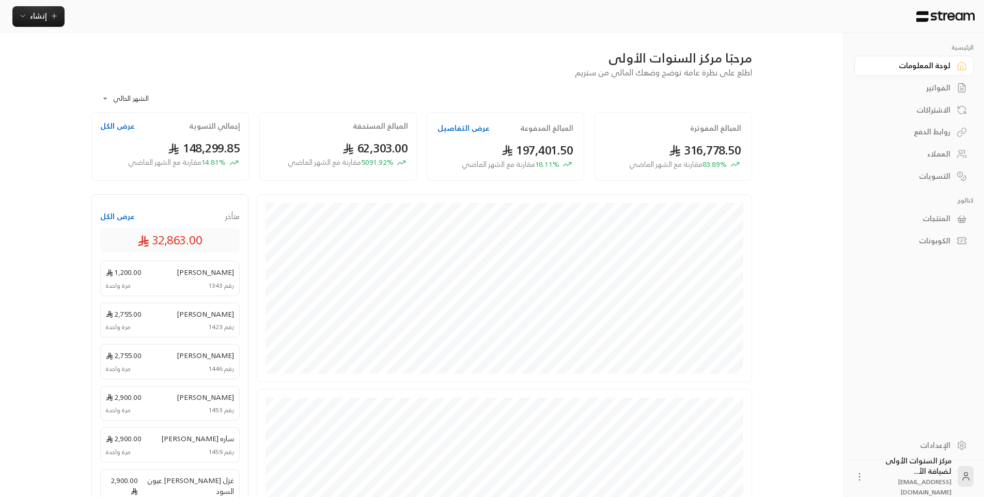
click at [613, 96] on div "**********" at bounding box center [421, 96] width 661 height 34
click at [922, 84] on div "الفواتير" at bounding box center [908, 88] width 83 height 10
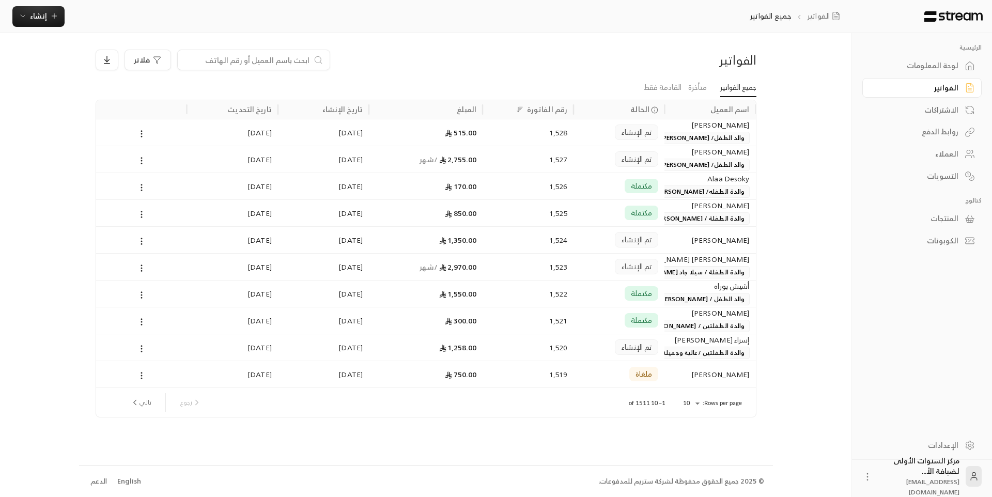
click at [624, 47] on div "الفواتير فلاتر جميع الفواتير متأخرة القادمة فقط اسم العميل الحالة رقم الفاتورة …" at bounding box center [426, 249] width 694 height 432
click at [284, 57] on input at bounding box center [247, 59] width 126 height 11
click at [364, 58] on div "فلاتر" at bounding box center [342, 60] width 493 height 21
click at [909, 64] on div "لوحة المعلومات" at bounding box center [916, 65] width 83 height 10
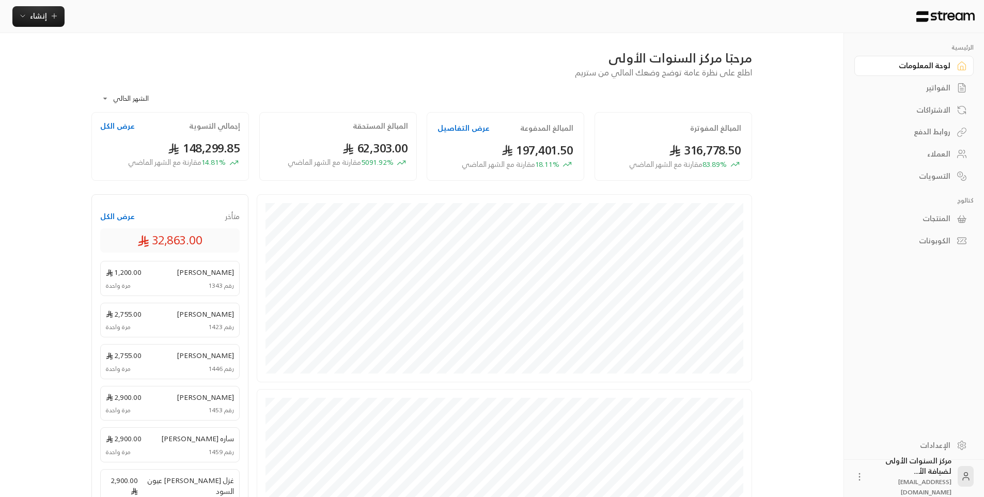
click at [921, 86] on div "الفواتير" at bounding box center [908, 88] width 83 height 10
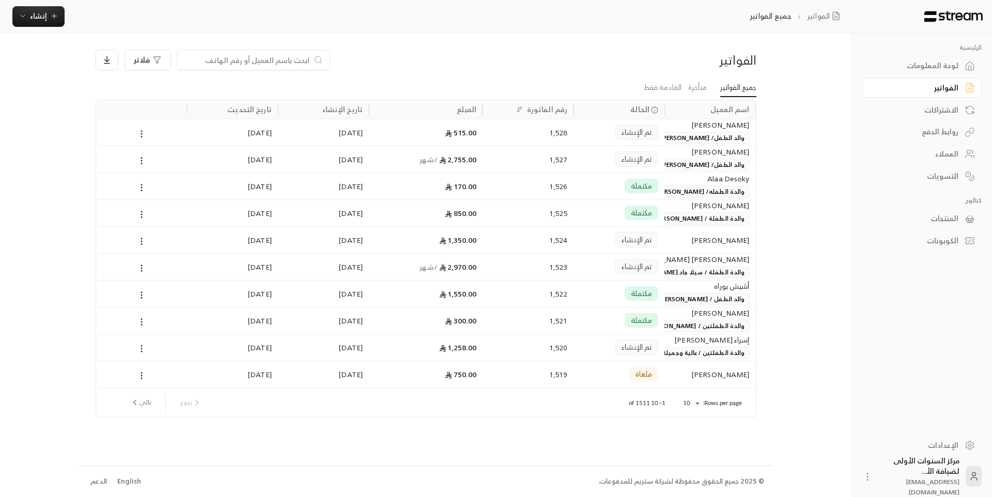
click at [909, 68] on div "لوحة المعلومات" at bounding box center [916, 65] width 83 height 10
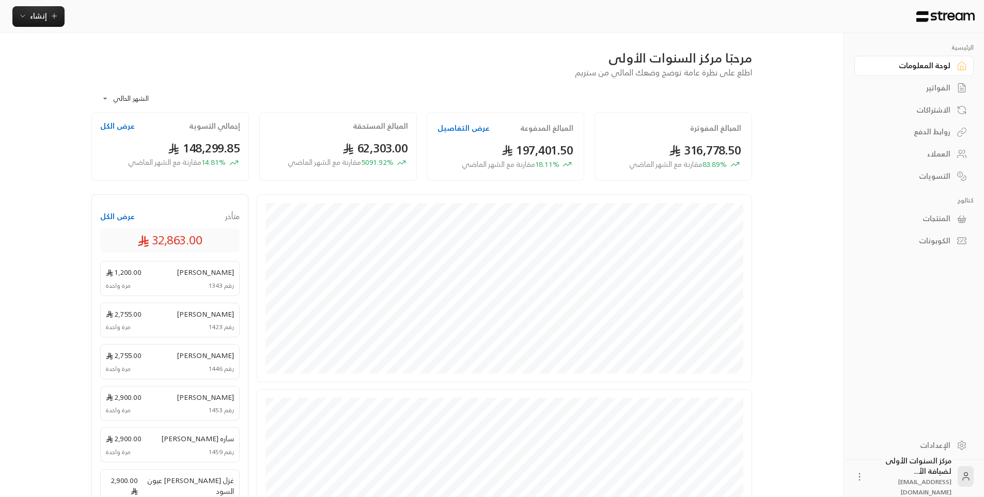
click at [650, 102] on div "**********" at bounding box center [421, 96] width 661 height 34
click at [897, 97] on link "الفواتير" at bounding box center [914, 88] width 119 height 20
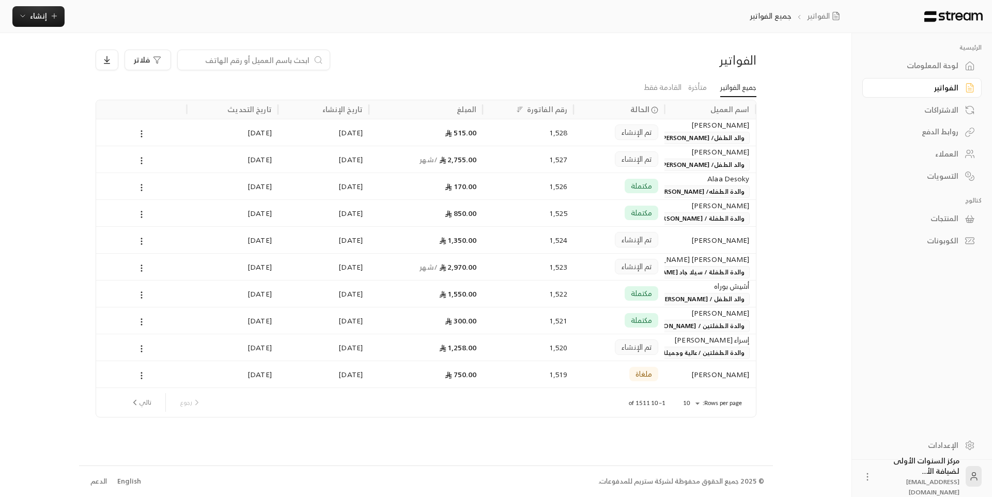
click at [895, 64] on div "لوحة المعلومات" at bounding box center [916, 65] width 83 height 10
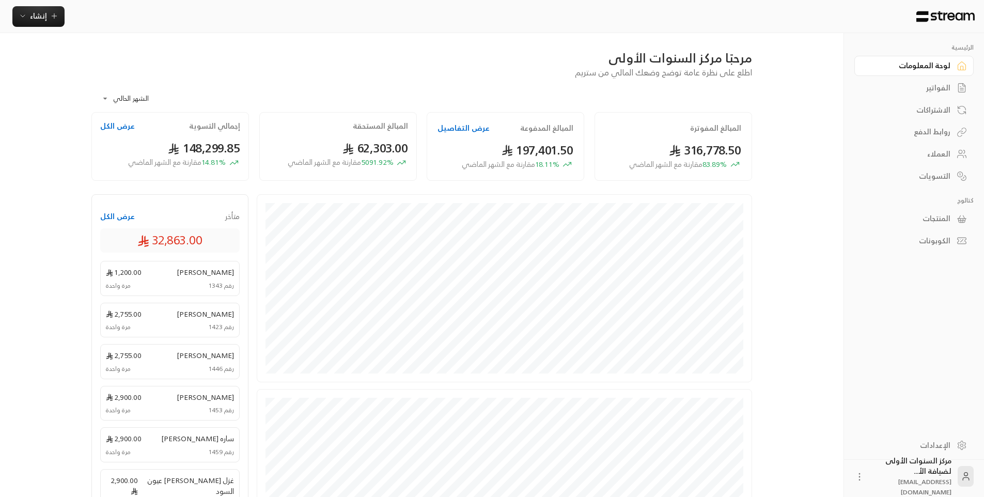
click at [742, 84] on div "**********" at bounding box center [421, 96] width 661 height 34
click at [450, 75] on div "مرحبًا مركز السنوات الأولى اطلع على نظرة عامة توضح وضعك المالي من ستريم" at bounding box center [421, 64] width 671 height 29
click at [647, 84] on div "**********" at bounding box center [421, 96] width 661 height 34
click at [918, 64] on div "لوحة المعلومات" at bounding box center [908, 65] width 83 height 10
click at [492, 50] on div "مرحبًا مركز السنوات الأولى" at bounding box center [421, 58] width 661 height 17
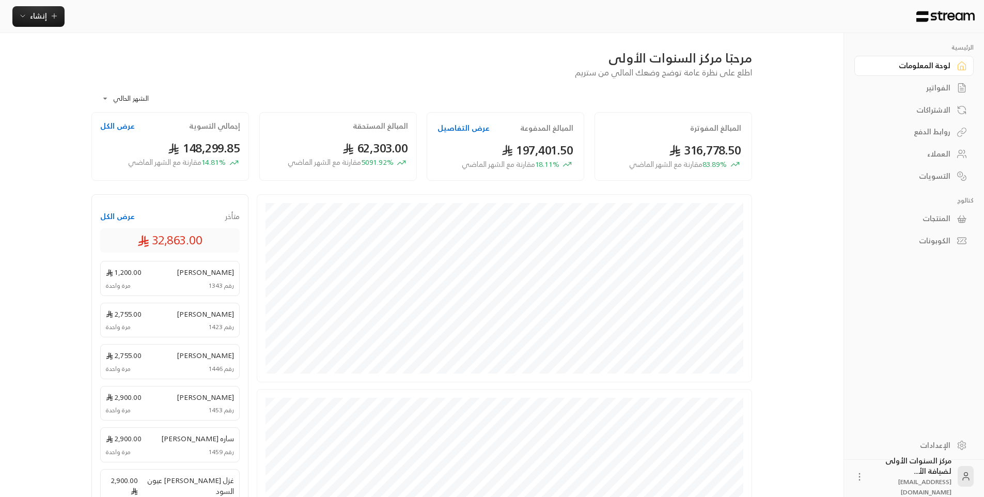
click at [910, 94] on link "الفواتير" at bounding box center [914, 88] width 119 height 20
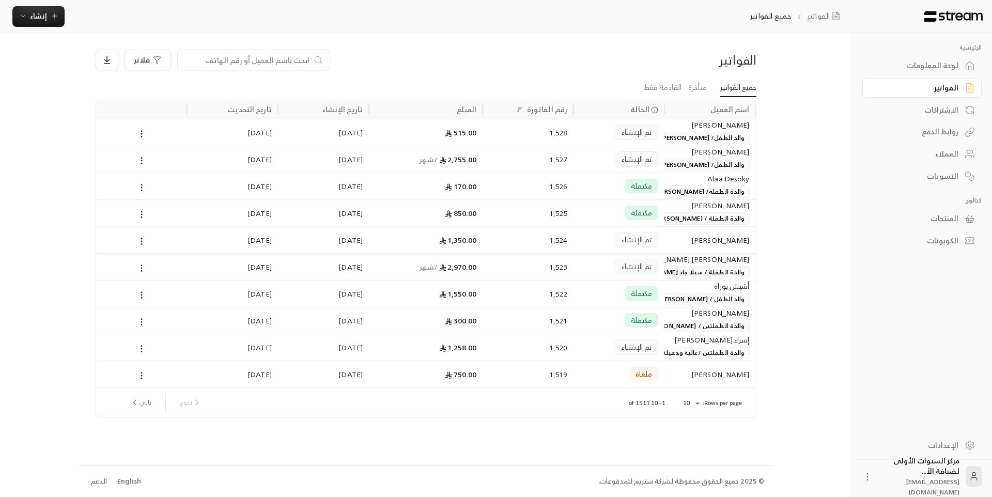
click at [905, 74] on link "لوحة المعلومات" at bounding box center [921, 66] width 119 height 20
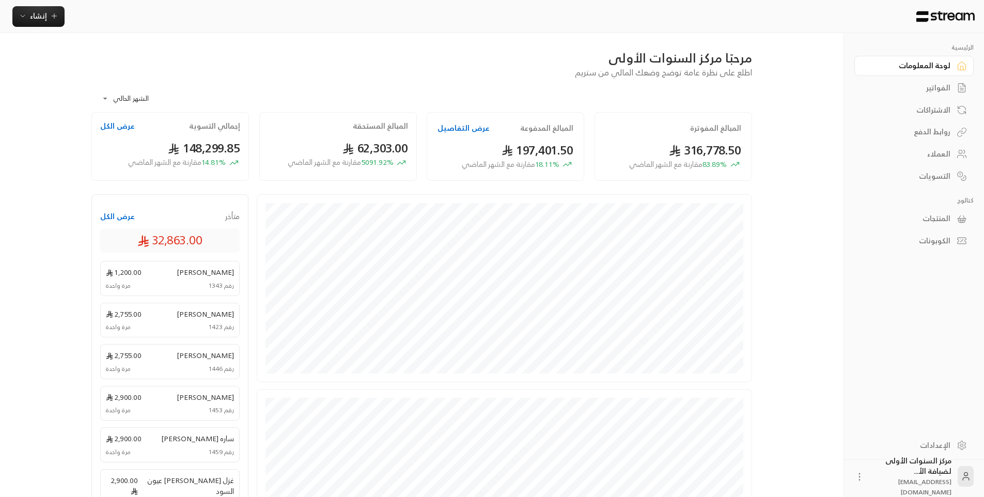
click at [905, 81] on link "الفواتير" at bounding box center [914, 88] width 119 height 20
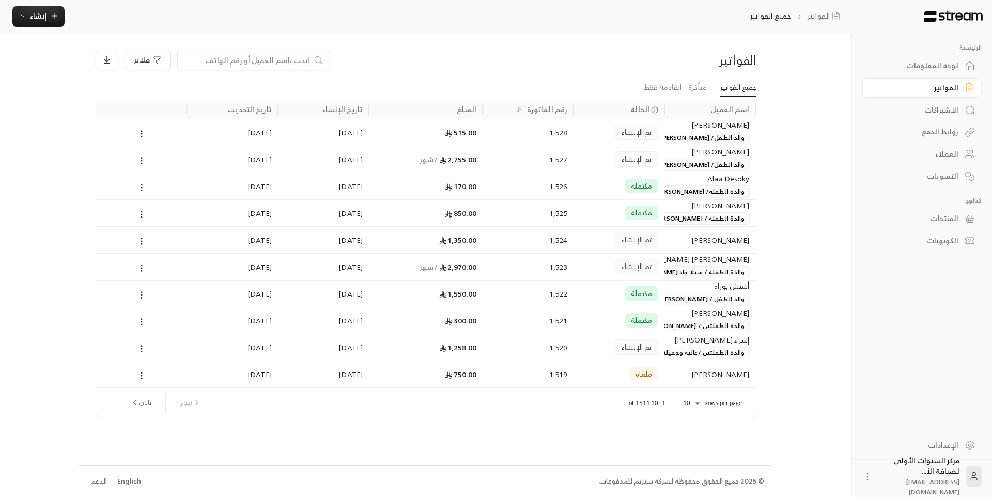
click at [907, 68] on div "لوحة المعلومات" at bounding box center [916, 65] width 83 height 10
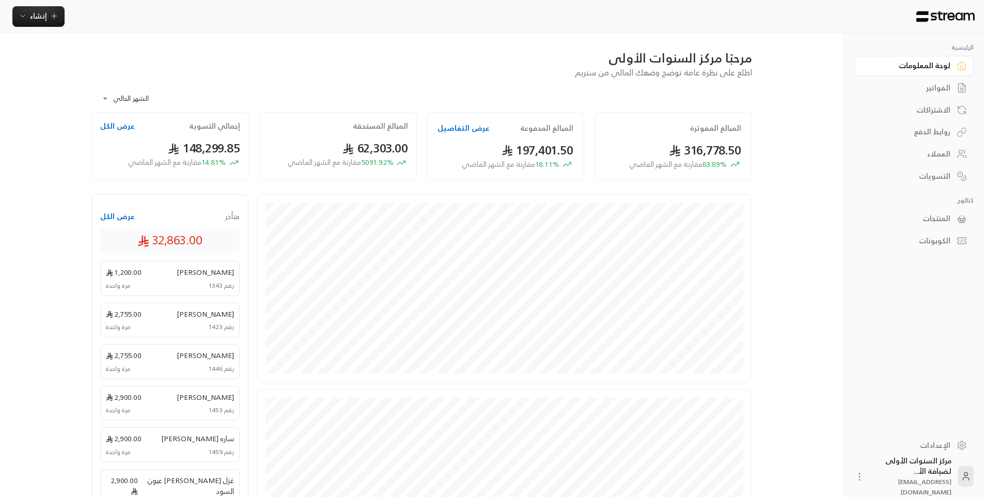
click at [909, 85] on div "الفواتير" at bounding box center [908, 88] width 83 height 10
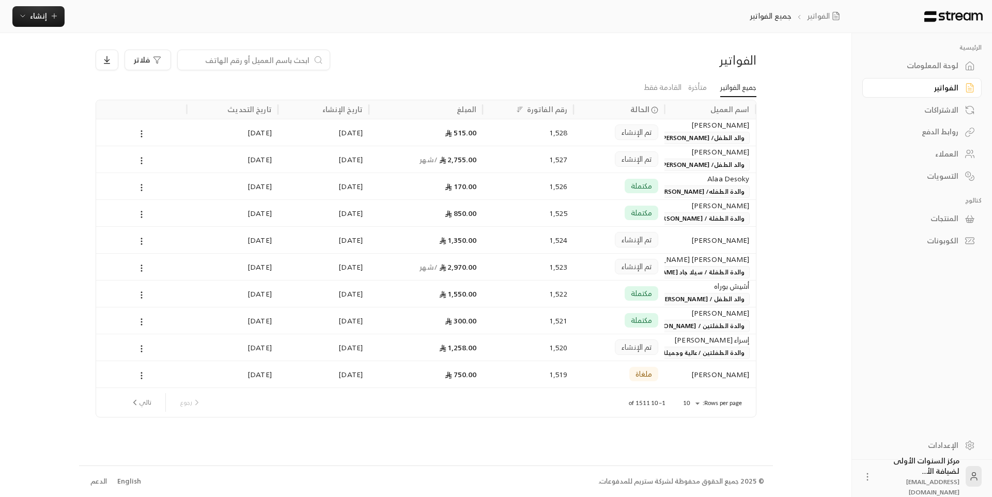
click at [935, 114] on div "الاشتراكات" at bounding box center [916, 110] width 83 height 10
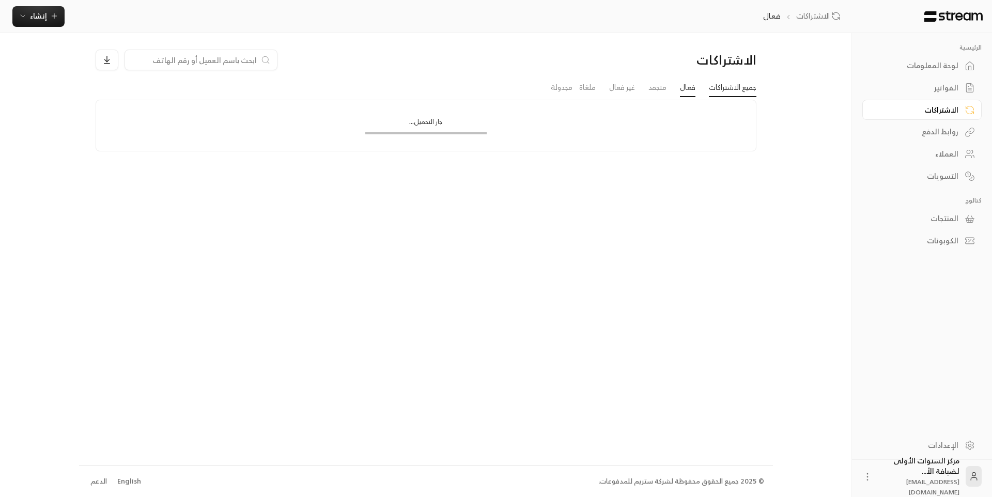
click at [730, 84] on link "جميع الاشتراكات" at bounding box center [733, 88] width 48 height 19
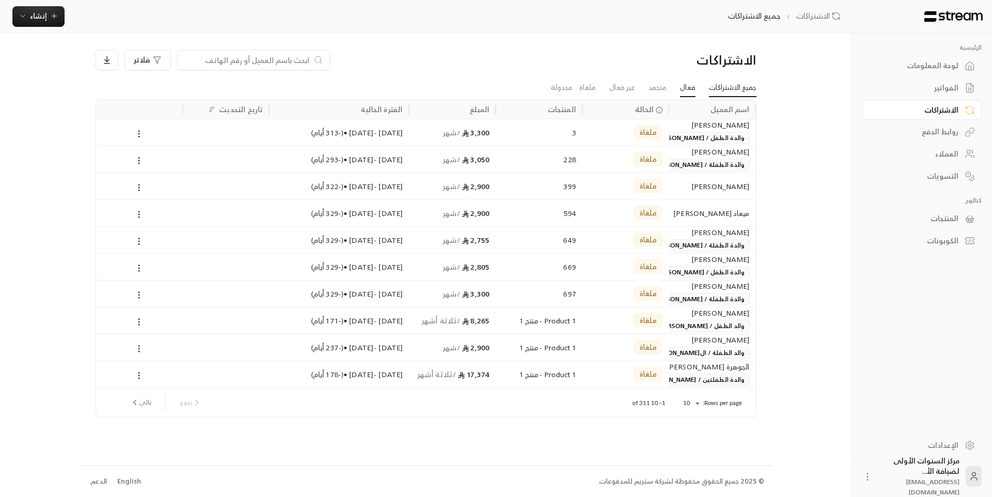
click at [693, 87] on link "فعال" at bounding box center [687, 88] width 15 height 19
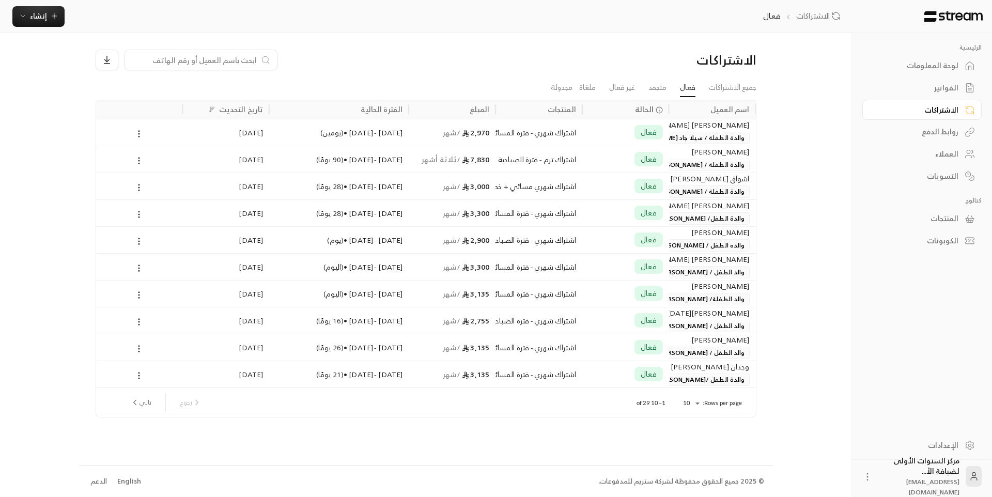
click at [686, 74] on div "الاشتراكات" at bounding box center [425, 64] width 671 height 29
click at [724, 85] on link "جميع الاشتراكات" at bounding box center [733, 88] width 48 height 19
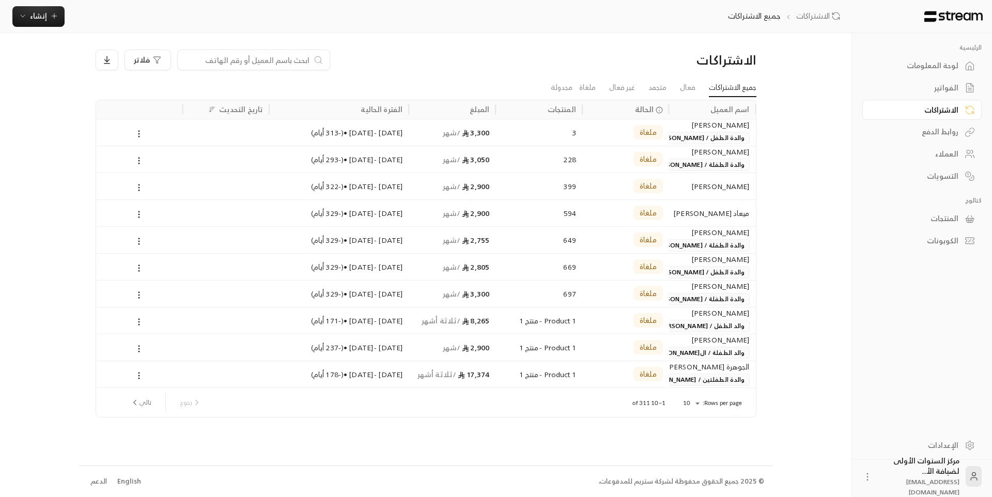
click at [913, 57] on link "لوحة المعلومات" at bounding box center [921, 66] width 119 height 20
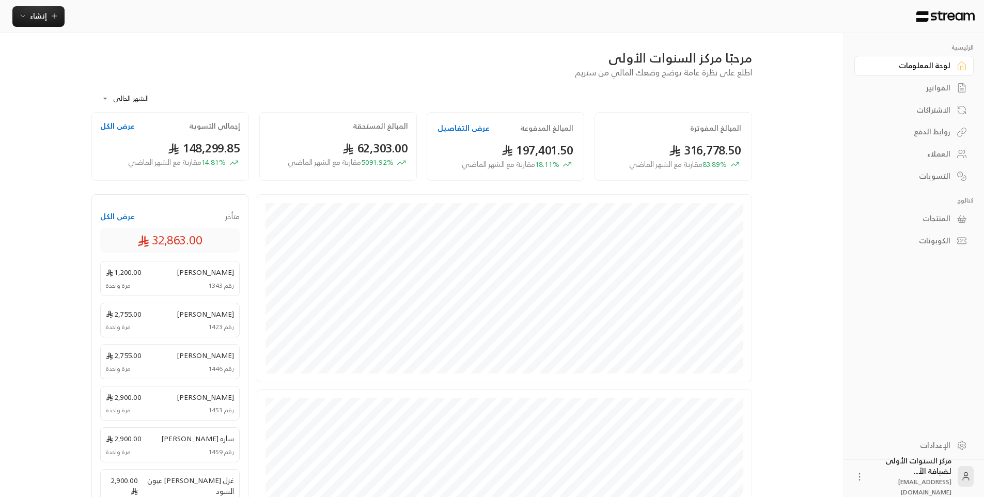
click at [533, 74] on div "مرحبًا مركز السنوات الأولى اطلع على نظرة عامة توضح وضعك المالي من ستريم" at bounding box center [421, 64] width 671 height 29
click at [651, 88] on div "**********" at bounding box center [421, 96] width 661 height 34
click at [645, 74] on span "اطلع على نظرة عامة توضح وضعك المالي من ستريم" at bounding box center [663, 72] width 177 height 14
